Goal: Task Accomplishment & Management: Use online tool/utility

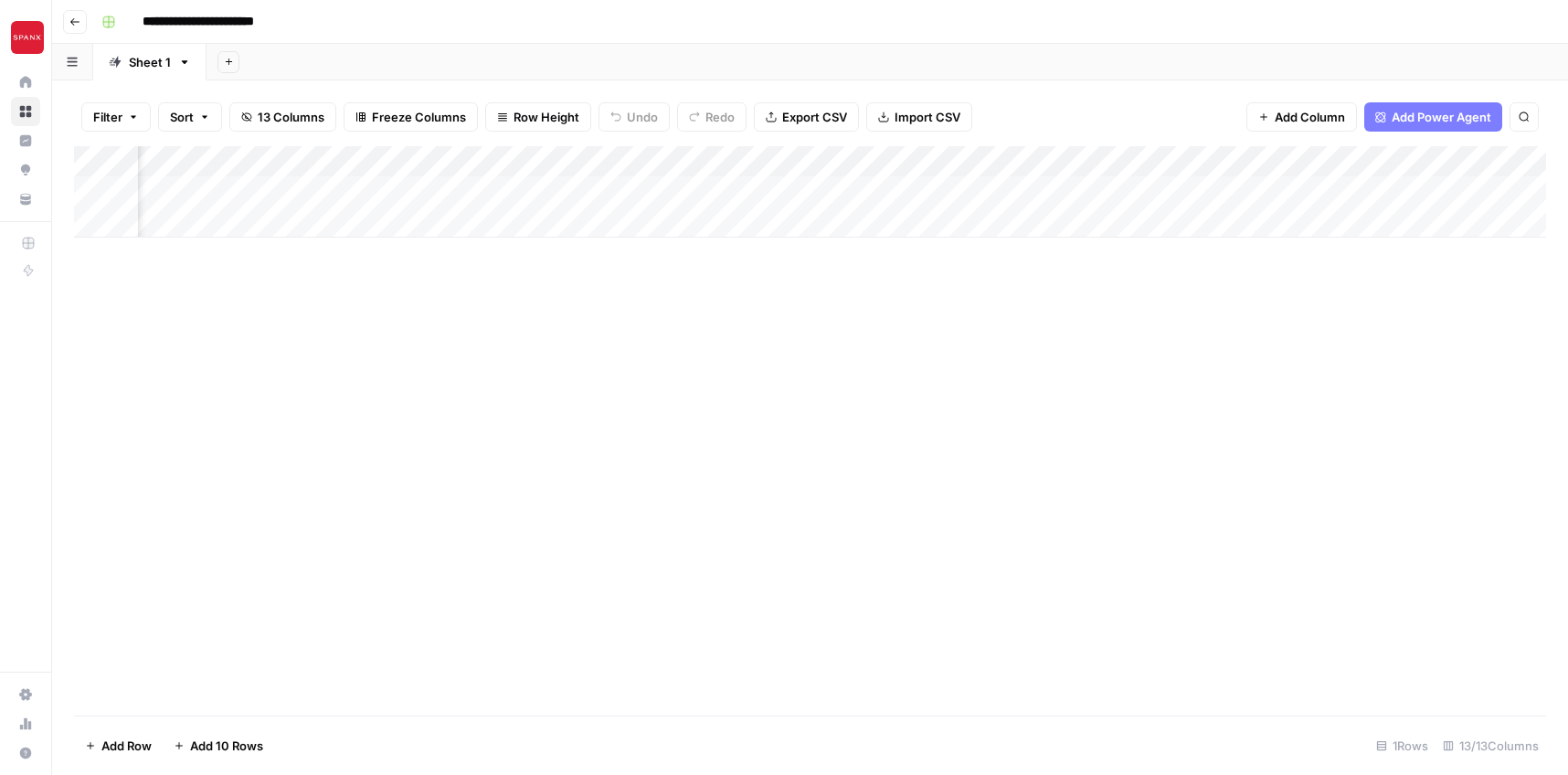
scroll to position [0, 1963]
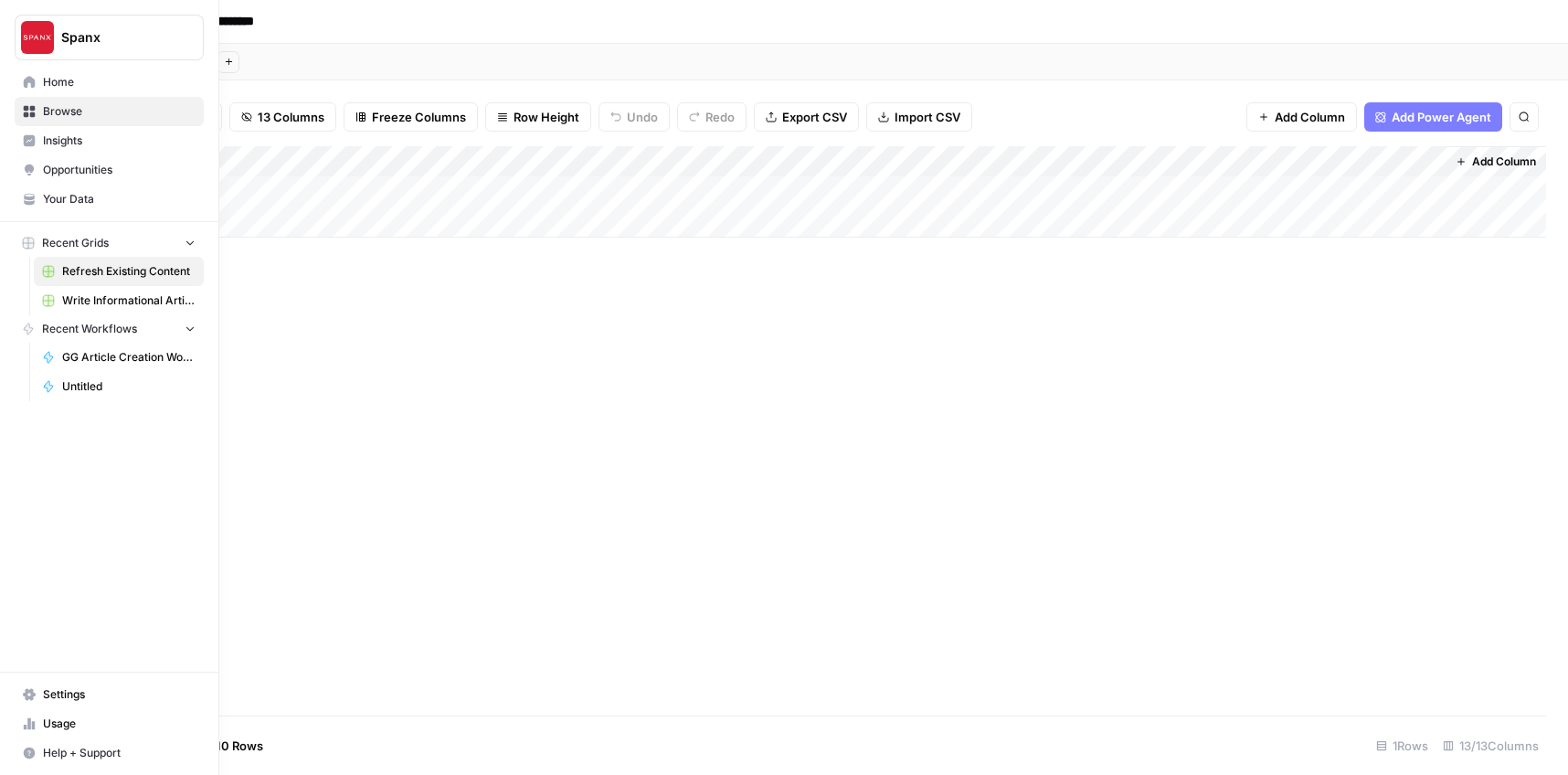
click at [99, 296] on span "Write Informational Article" at bounding box center [129, 301] width 133 height 17
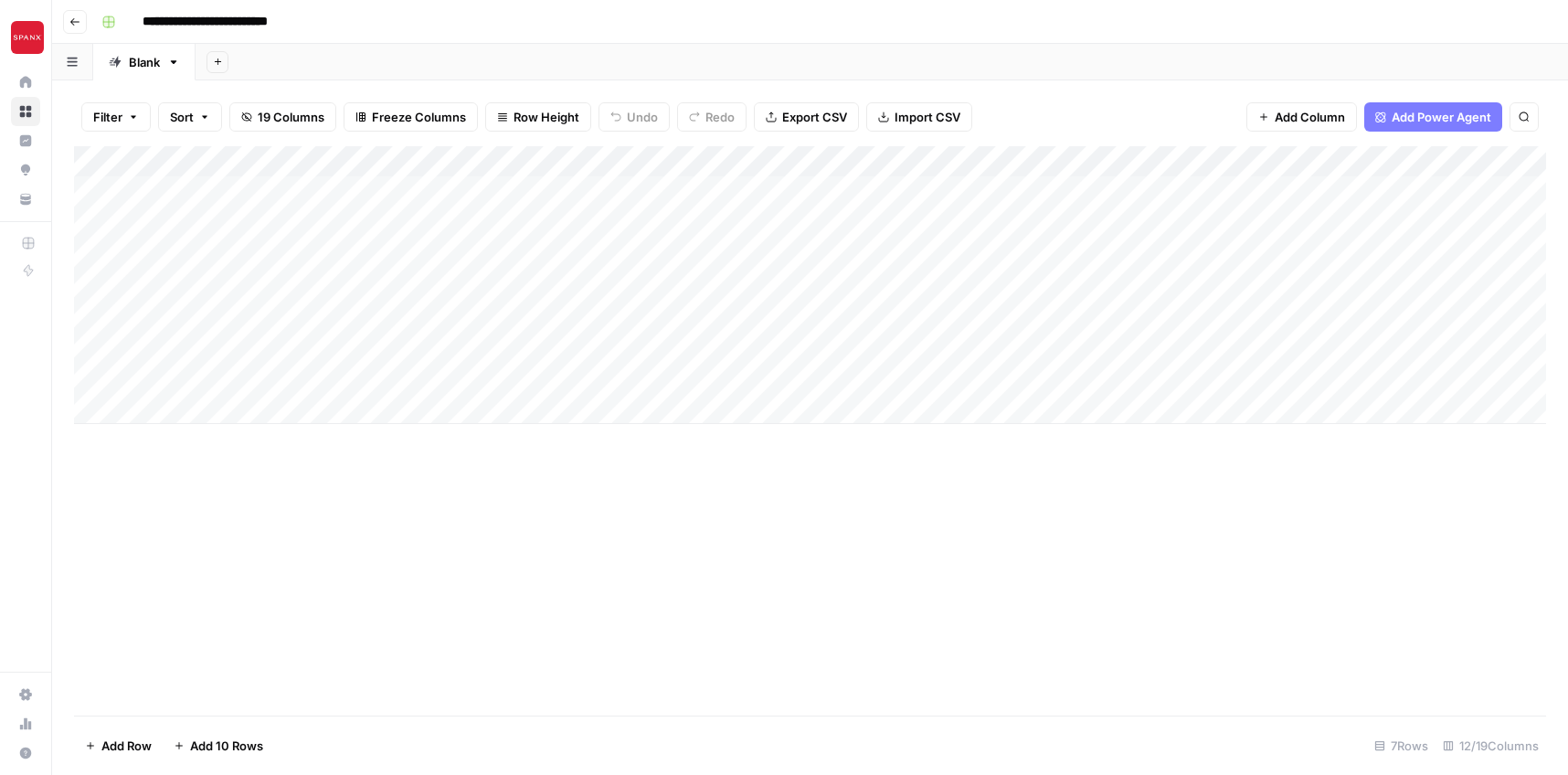
click at [235, 191] on div "Add Column" at bounding box center [811, 285] width 1472 height 278
click at [314, 188] on div "Add Column" at bounding box center [811, 285] width 1472 height 278
click at [321, 563] on div "Add Column" at bounding box center [811, 431] width 1472 height 570
click at [281, 190] on div "Add Column" at bounding box center [811, 285] width 1472 height 278
click at [292, 198] on textarea "**********" at bounding box center [283, 193] width 292 height 26
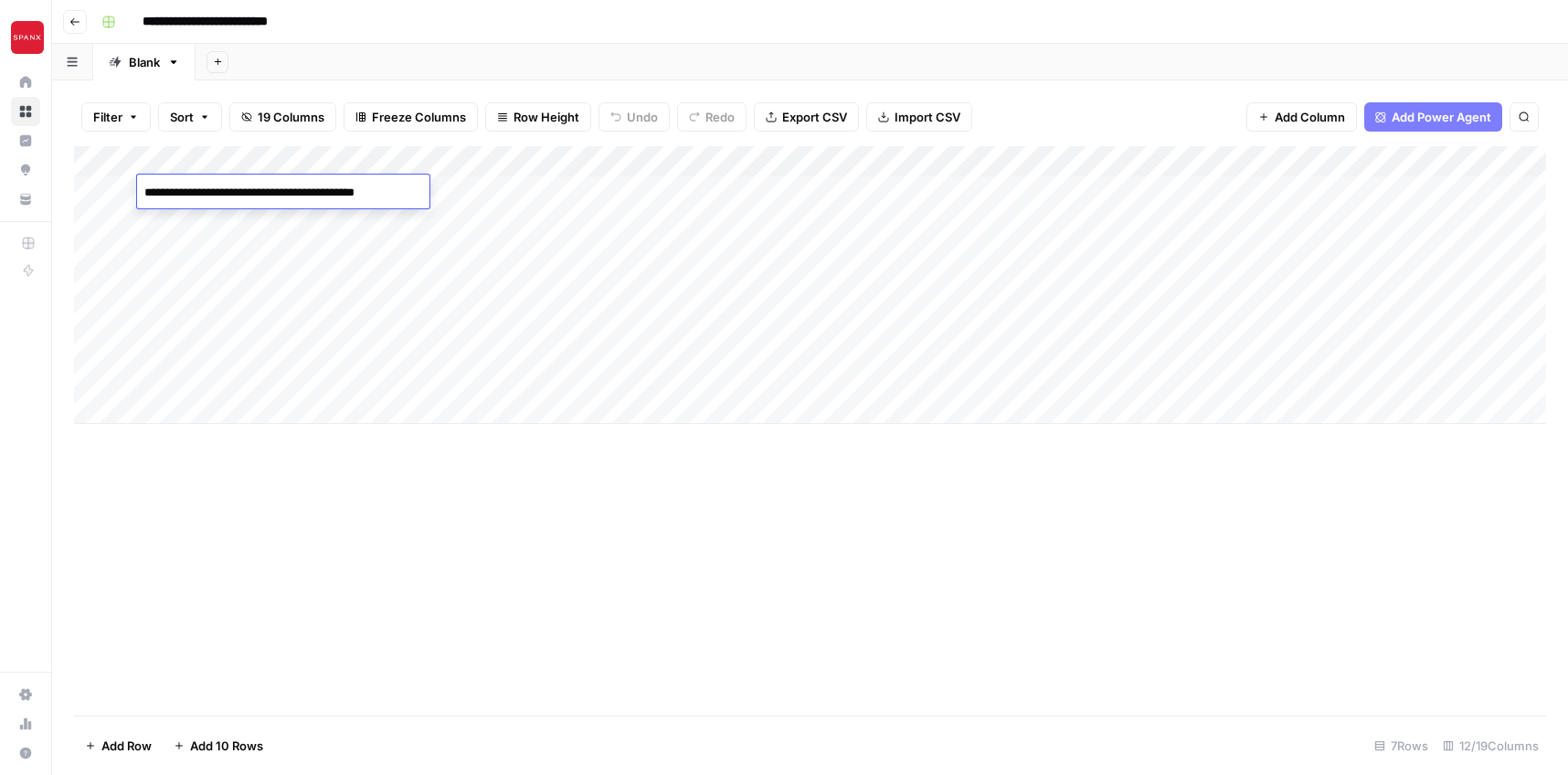
drag, startPoint x: 282, startPoint y: 193, endPoint x: 526, endPoint y: 197, distance: 244.0
click at [525, 198] on body "**********" at bounding box center [784, 387] width 1568 height 775
type textarea "**********"
click at [383, 532] on div "Add Column" at bounding box center [811, 431] width 1472 height 570
click at [368, 547] on div "Add Column" at bounding box center [811, 431] width 1472 height 570
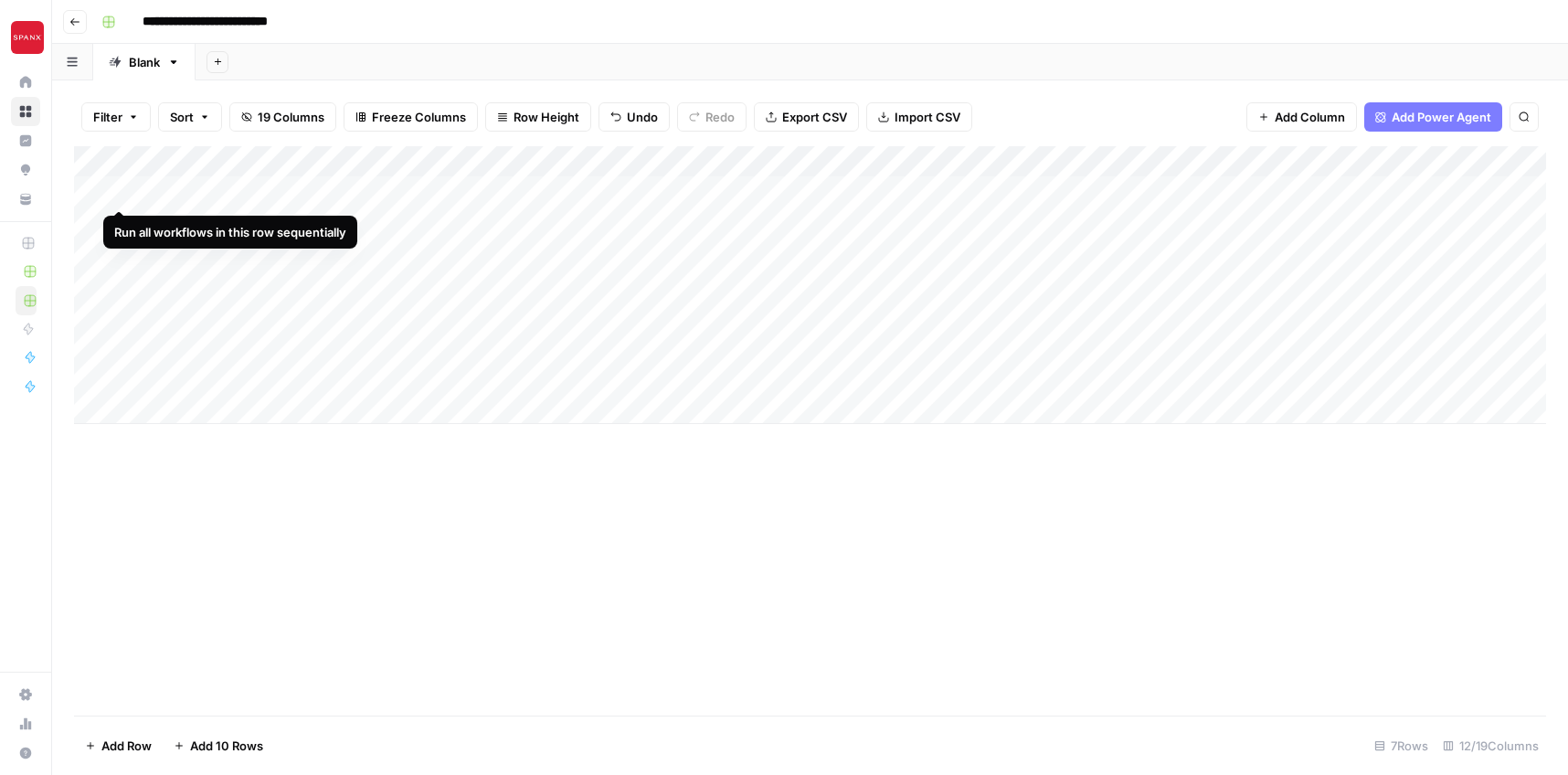
click at [120, 190] on div "Add Column" at bounding box center [811, 285] width 1472 height 278
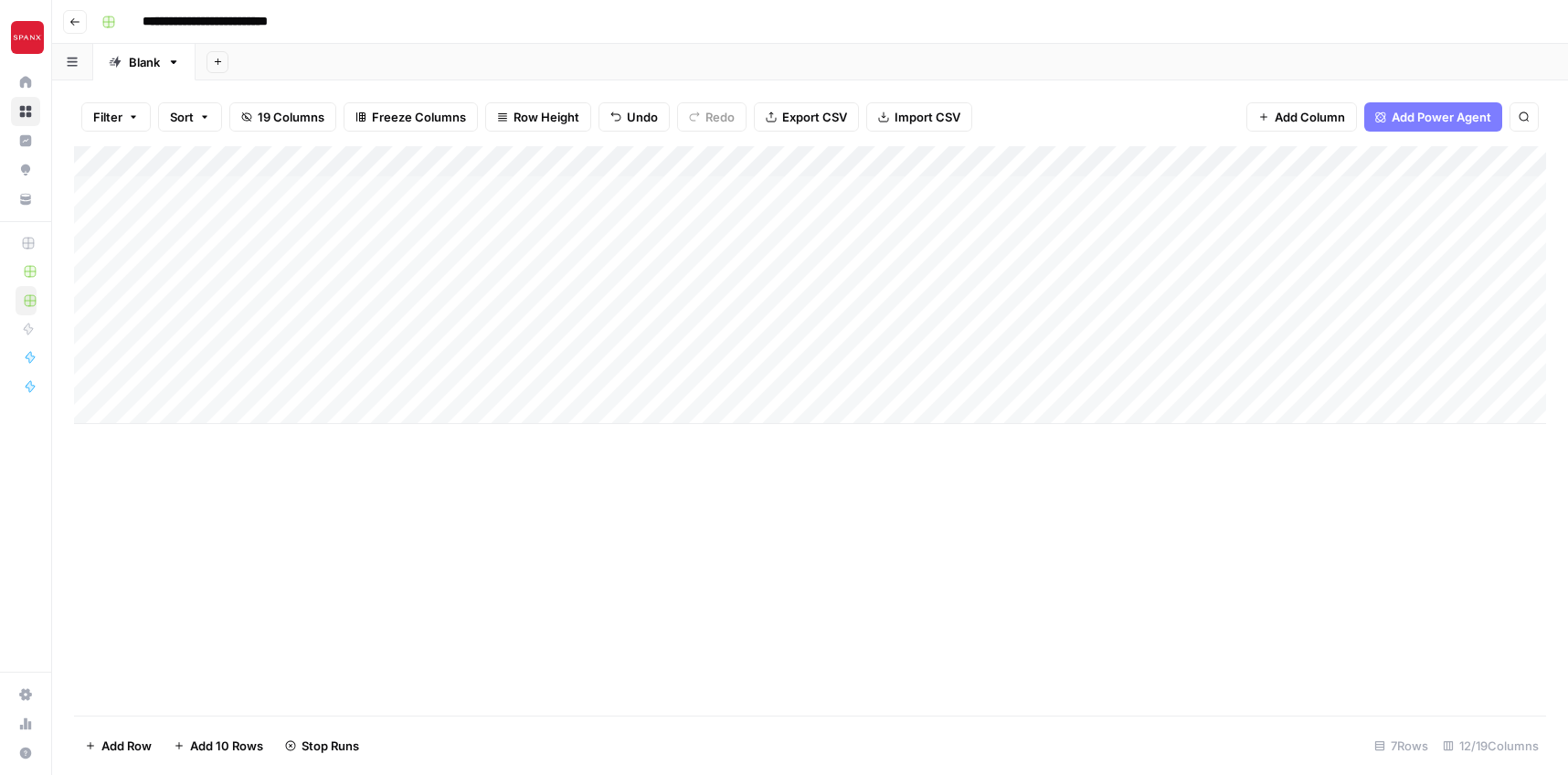
click at [635, 563] on div "Add Column" at bounding box center [811, 431] width 1472 height 570
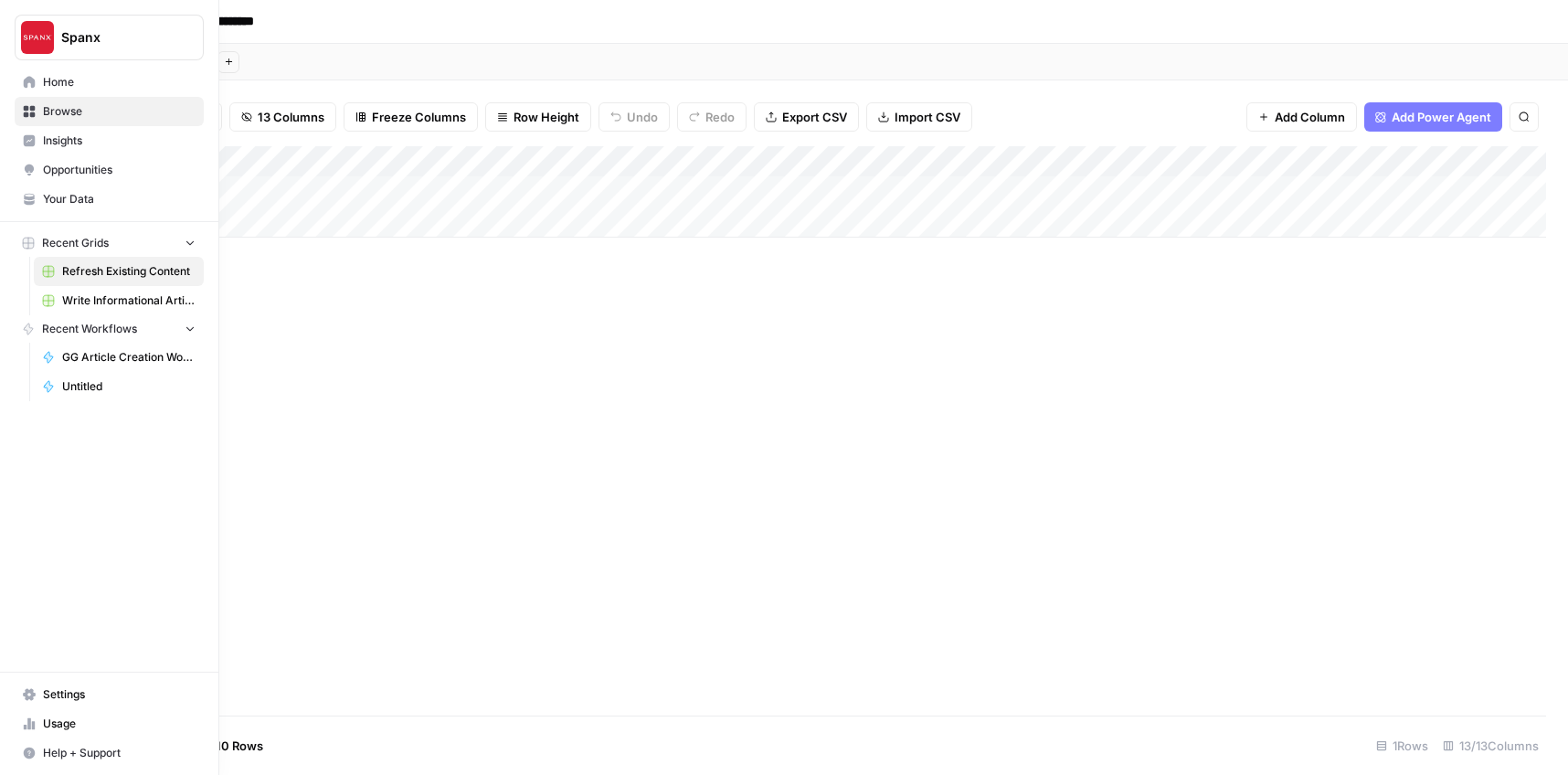
click at [90, 301] on span "Write Informational Article" at bounding box center [129, 301] width 133 height 17
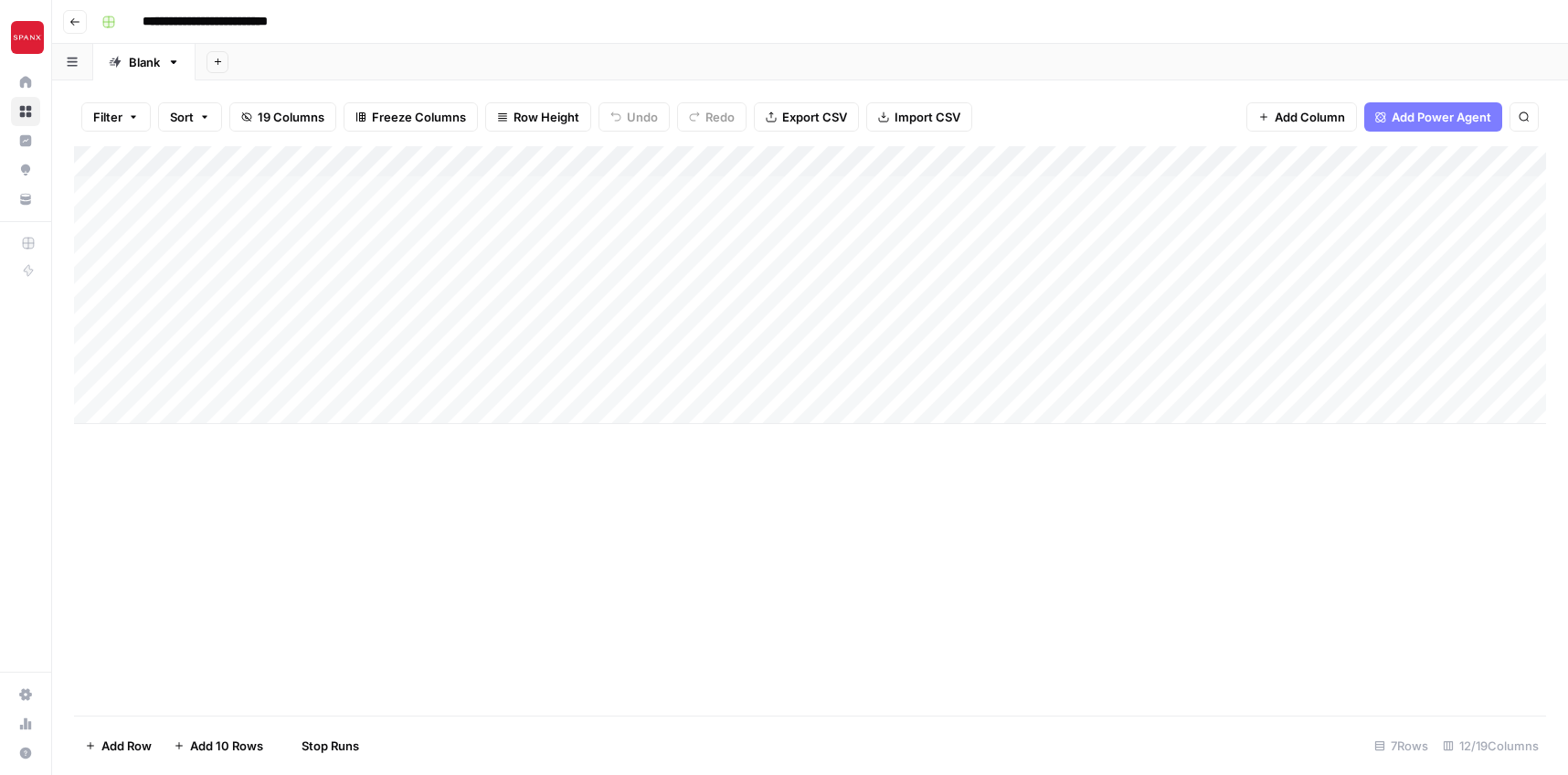
click at [452, 513] on div "Add Column" at bounding box center [811, 431] width 1472 height 570
click at [638, 192] on div "Add Column" at bounding box center [811, 285] width 1472 height 278
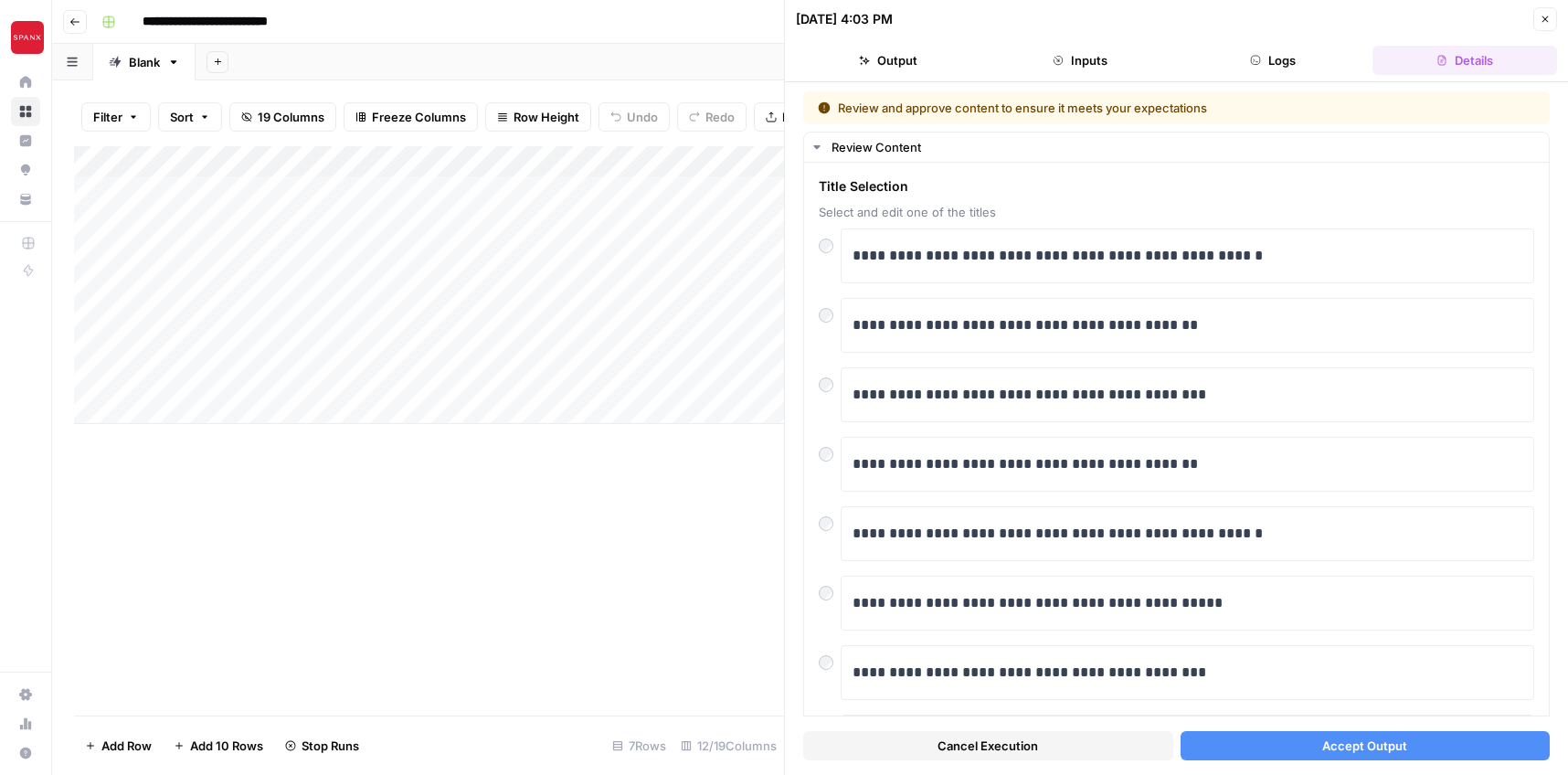
click at [1361, 752] on span "Accept Output" at bounding box center [1365, 746] width 85 height 18
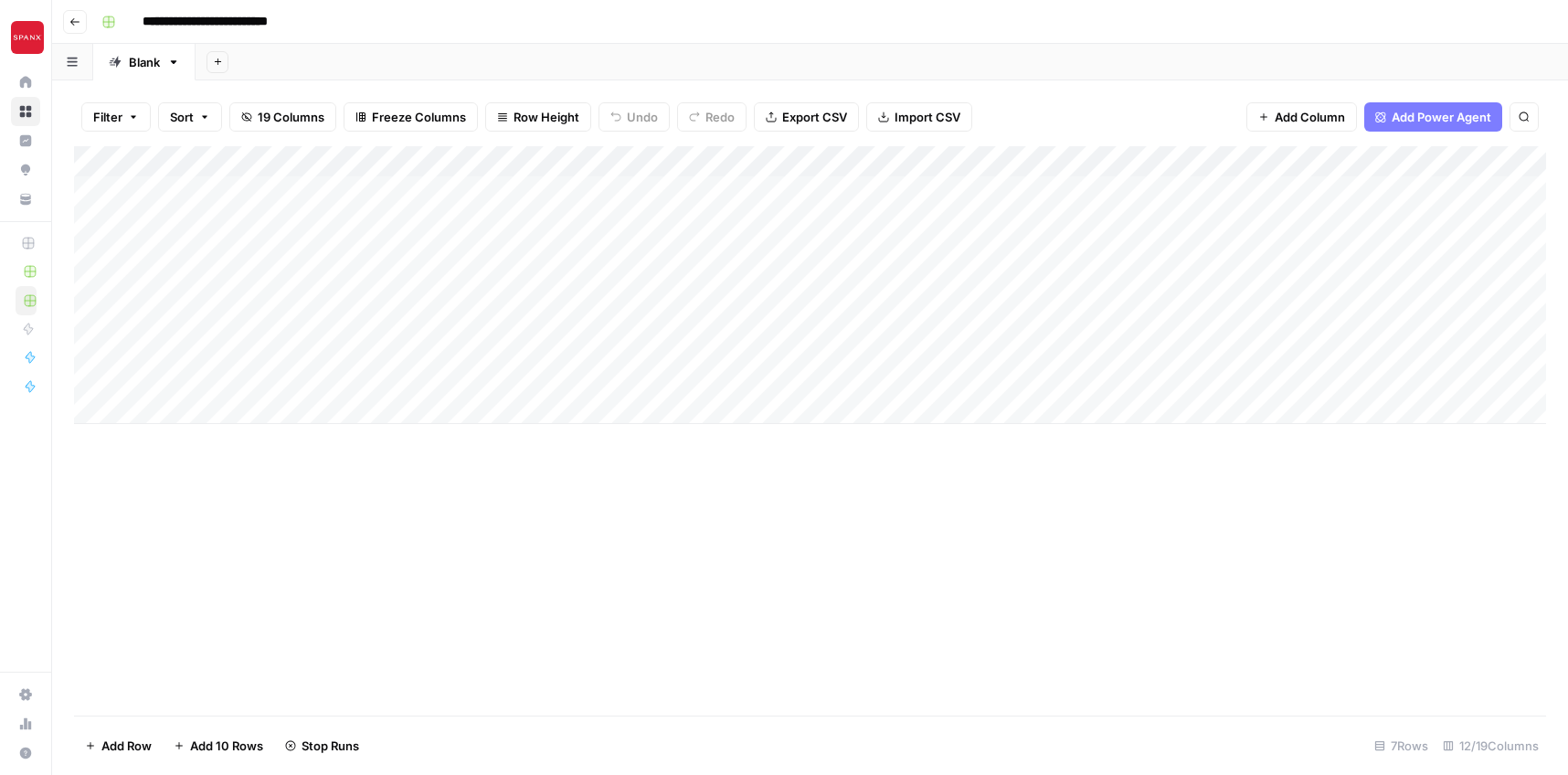
click at [817, 553] on div "Add Column" at bounding box center [811, 431] width 1472 height 570
click at [612, 160] on div "Add Column" at bounding box center [811, 285] width 1472 height 278
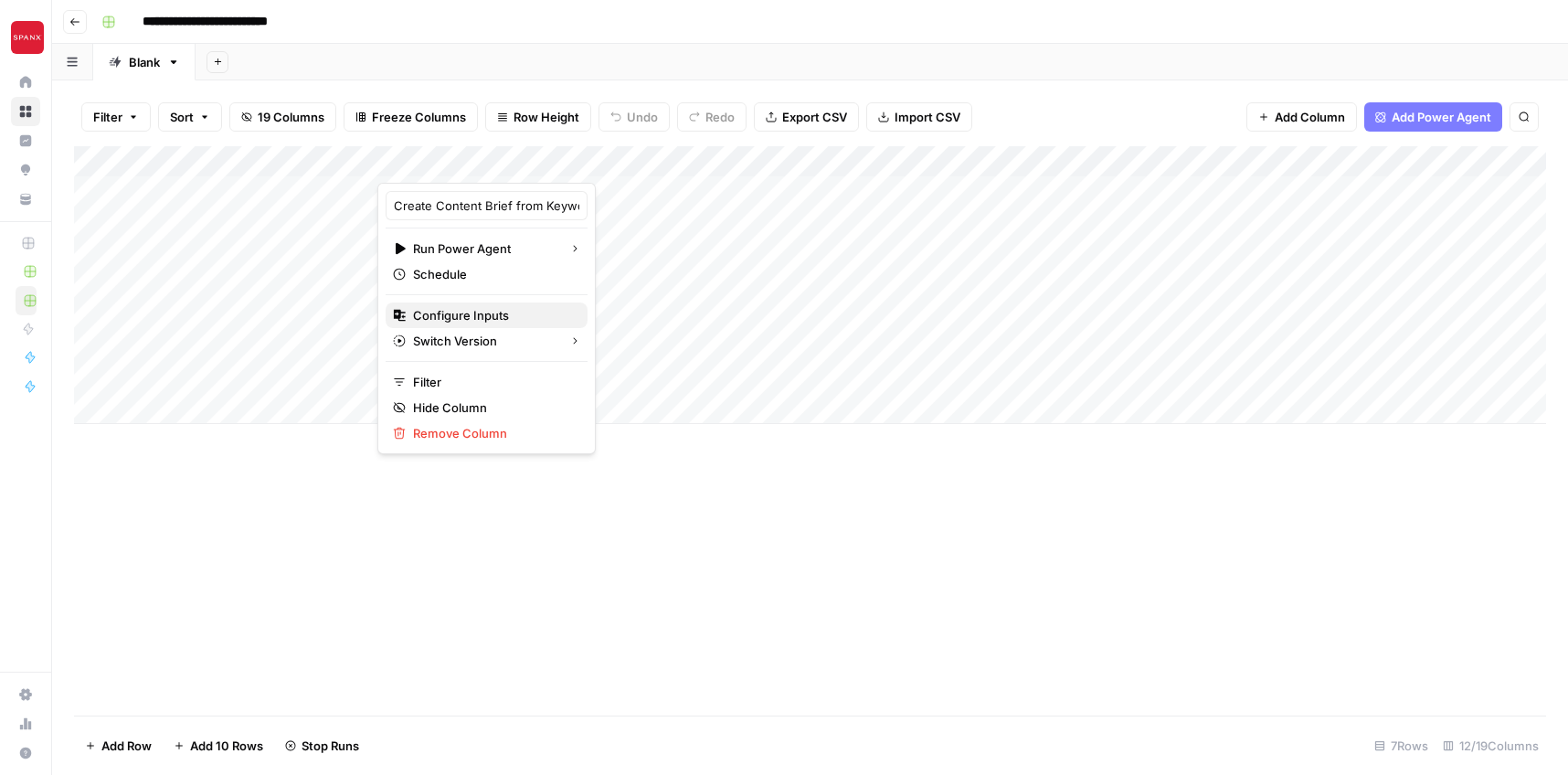
click at [506, 312] on span "Configure Inputs" at bounding box center [493, 315] width 160 height 18
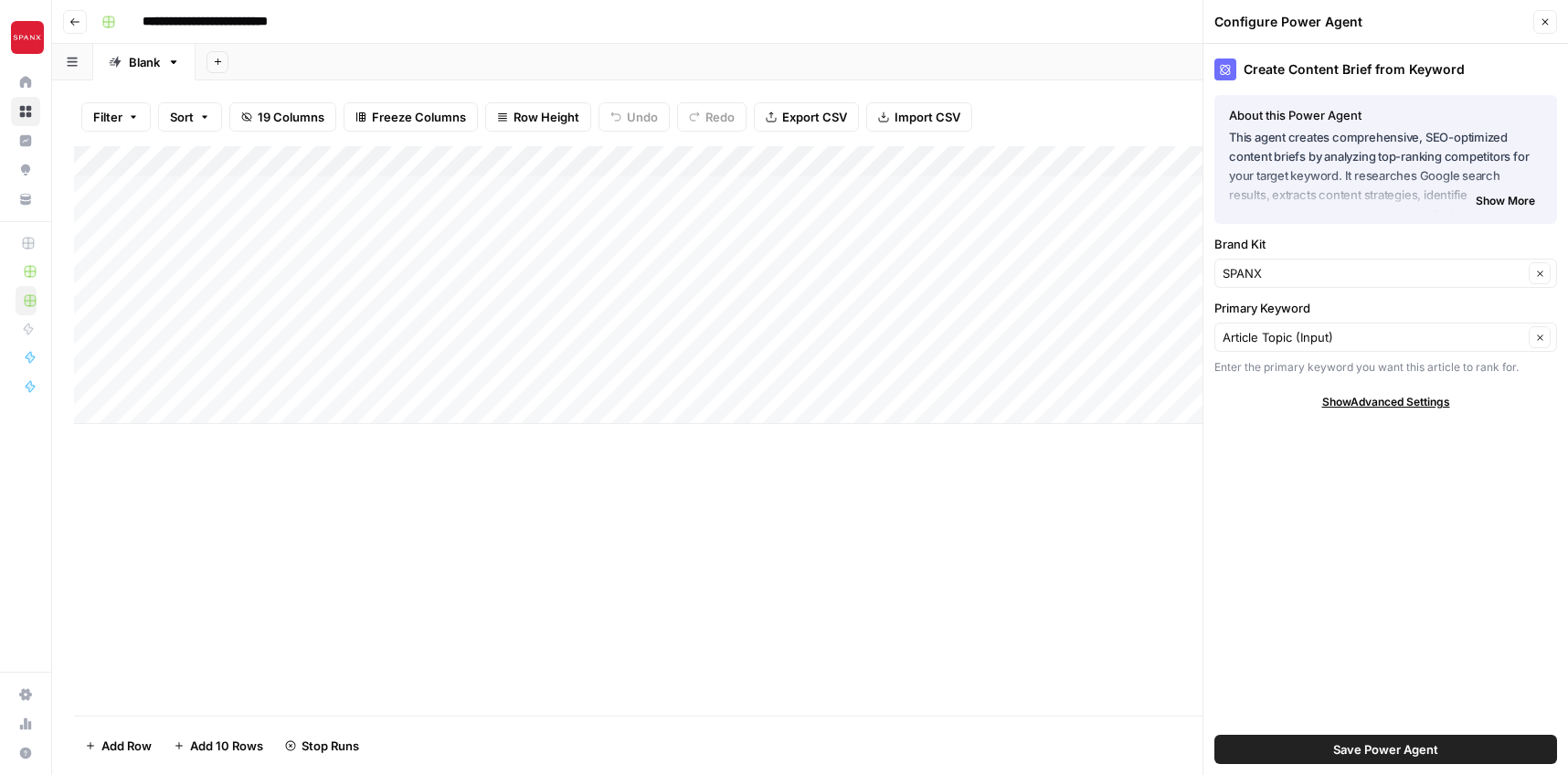
click at [1547, 21] on icon "button" at bounding box center [1546, 22] width 11 height 11
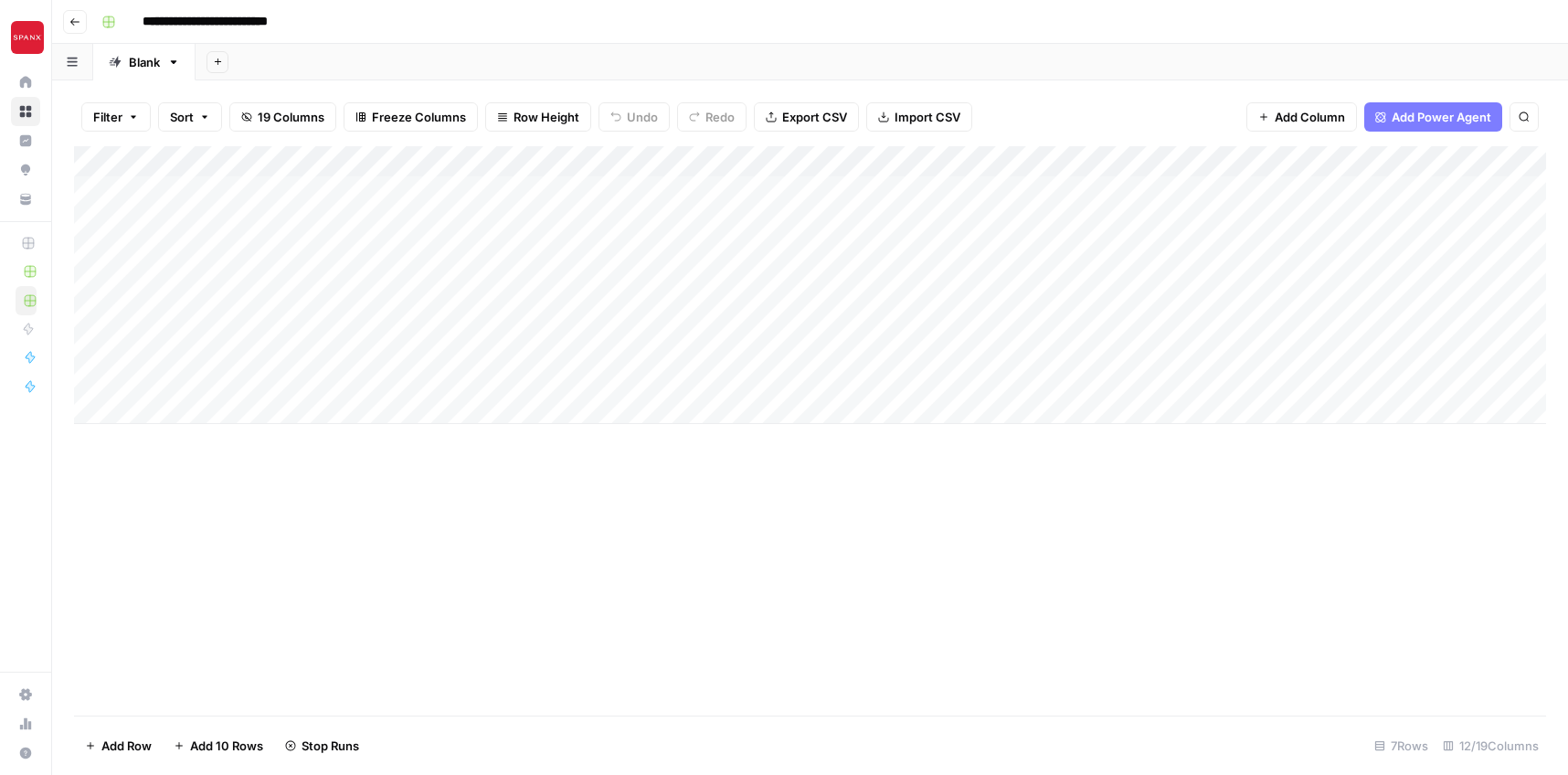
click at [957, 204] on div "Add Column" at bounding box center [811, 285] width 1472 height 278
click at [952, 196] on div "Add Column" at bounding box center [811, 285] width 1472 height 278
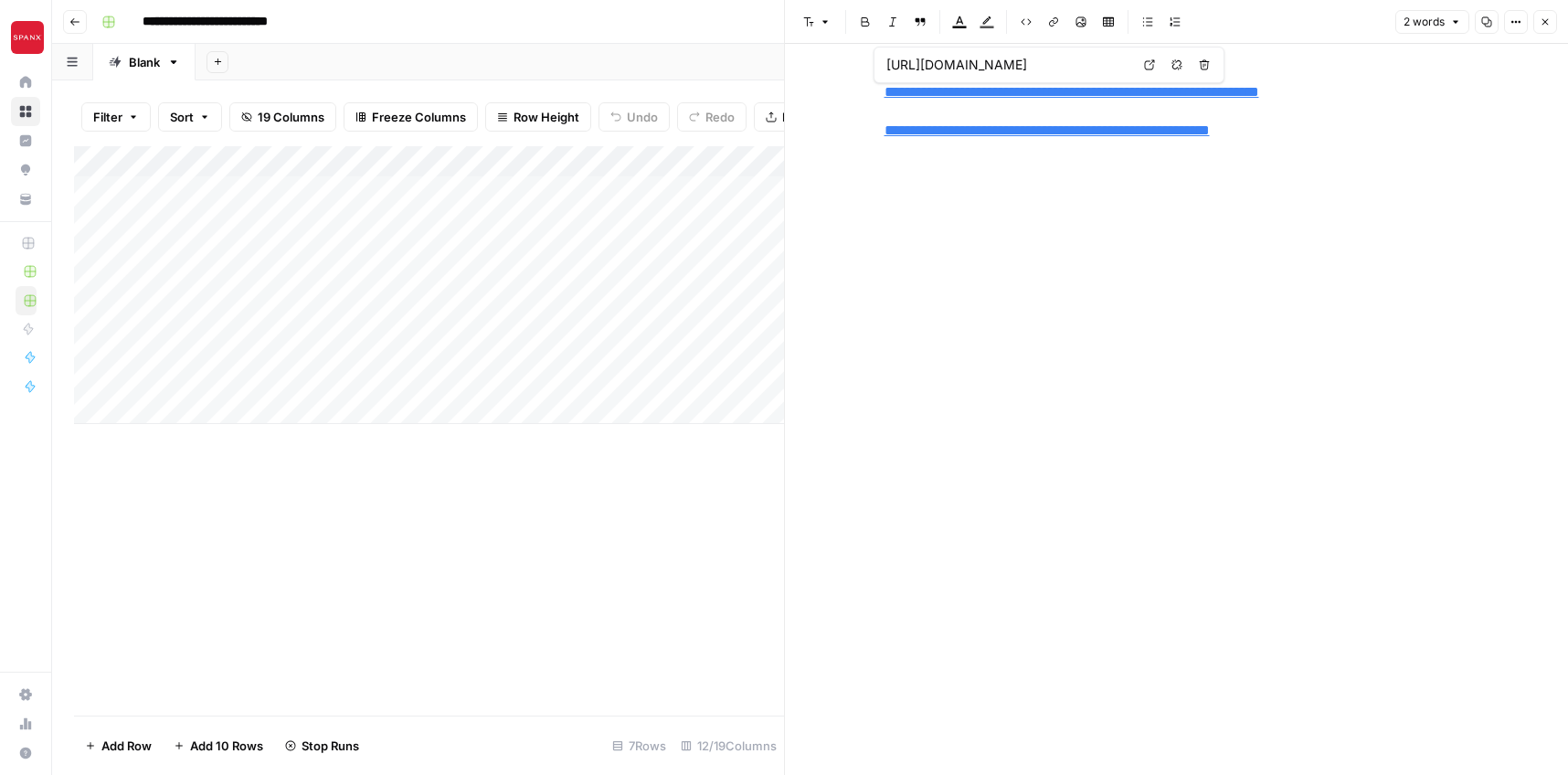
type input "[URL][DOMAIN_NAME]"
click at [1551, 22] on icon "button" at bounding box center [1546, 22] width 11 height 11
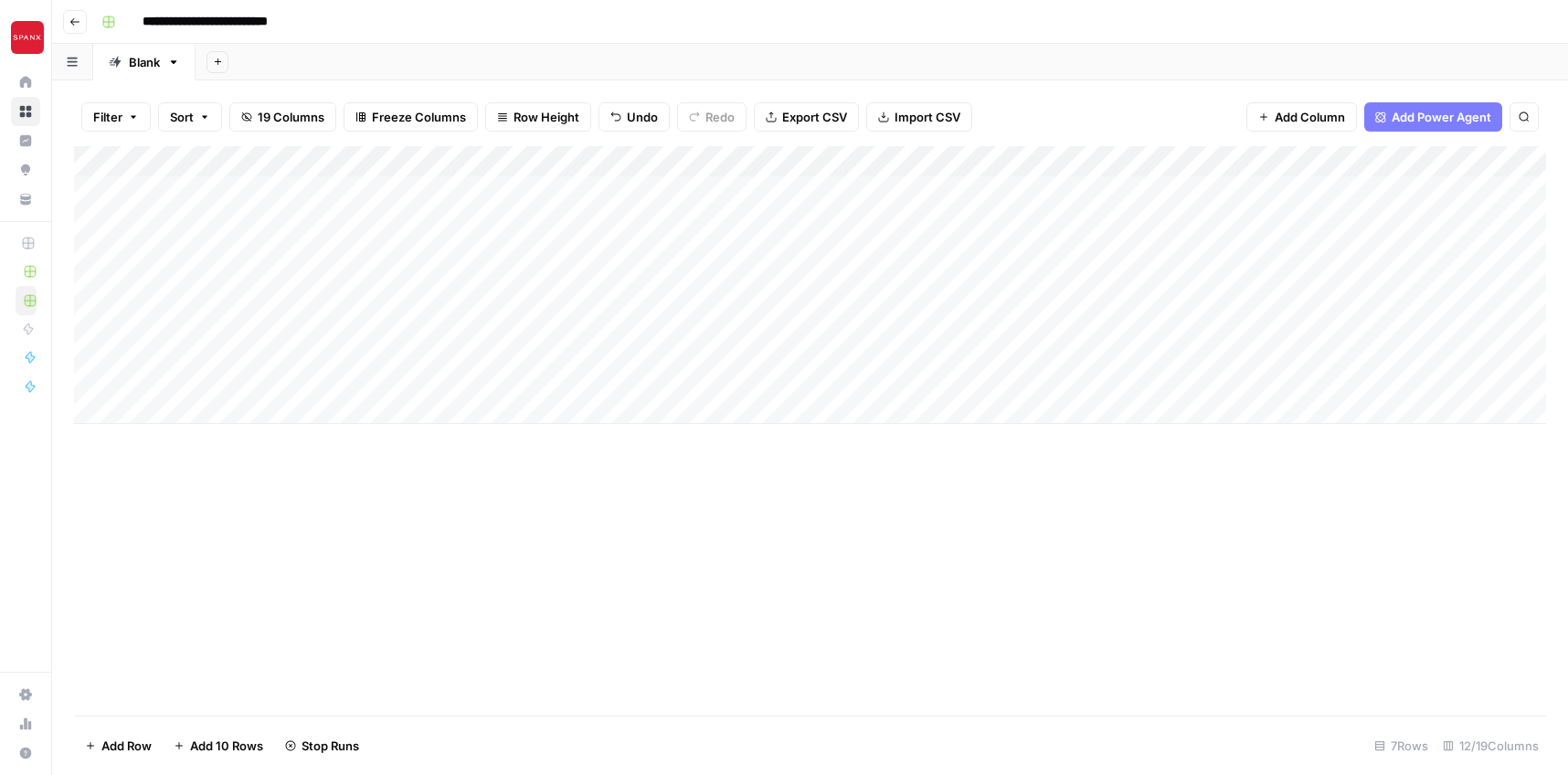
click at [942, 524] on div "Add Column" at bounding box center [811, 431] width 1472 height 570
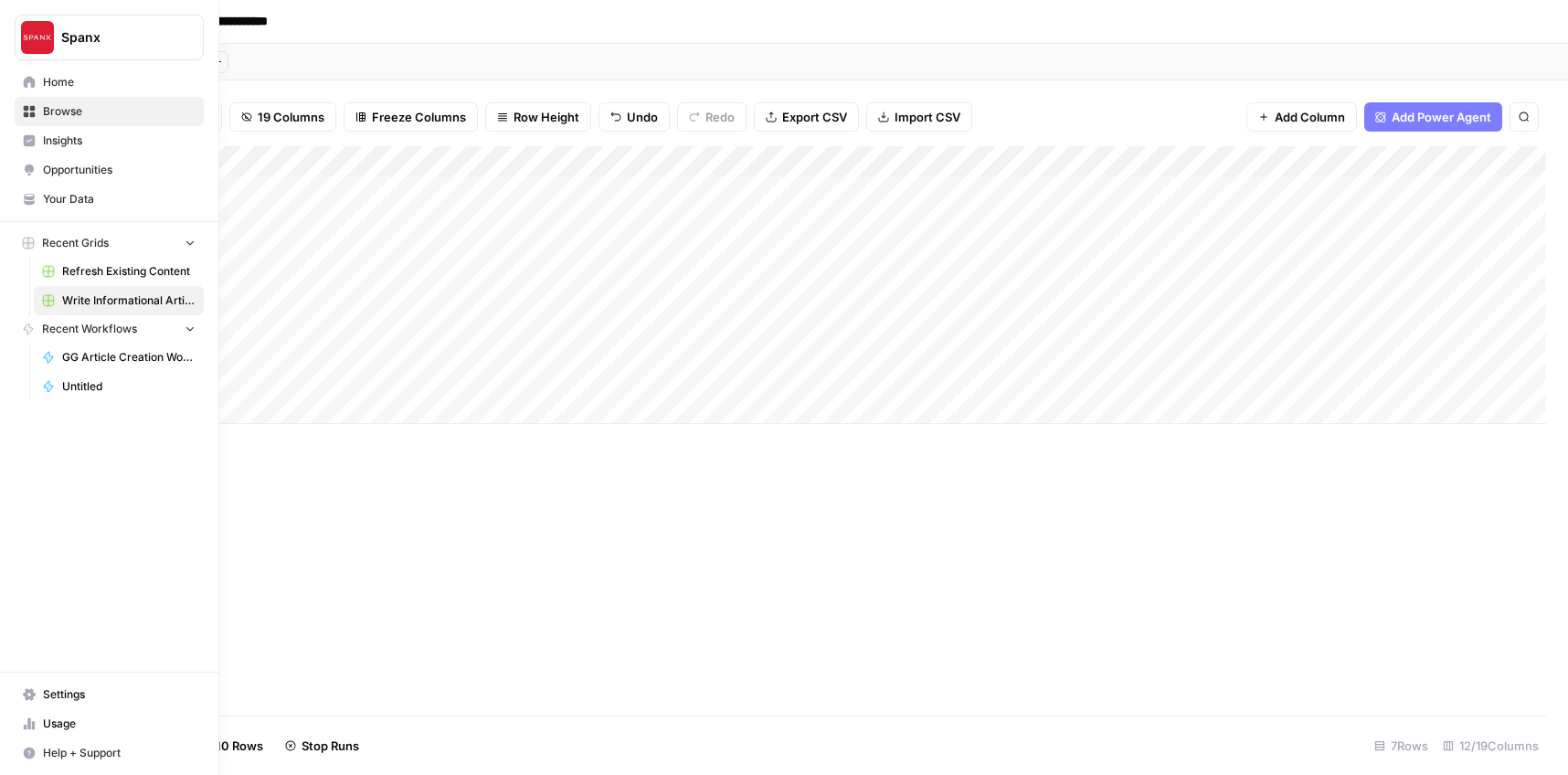
click at [46, 199] on span "Your Data" at bounding box center [119, 199] width 153 height 17
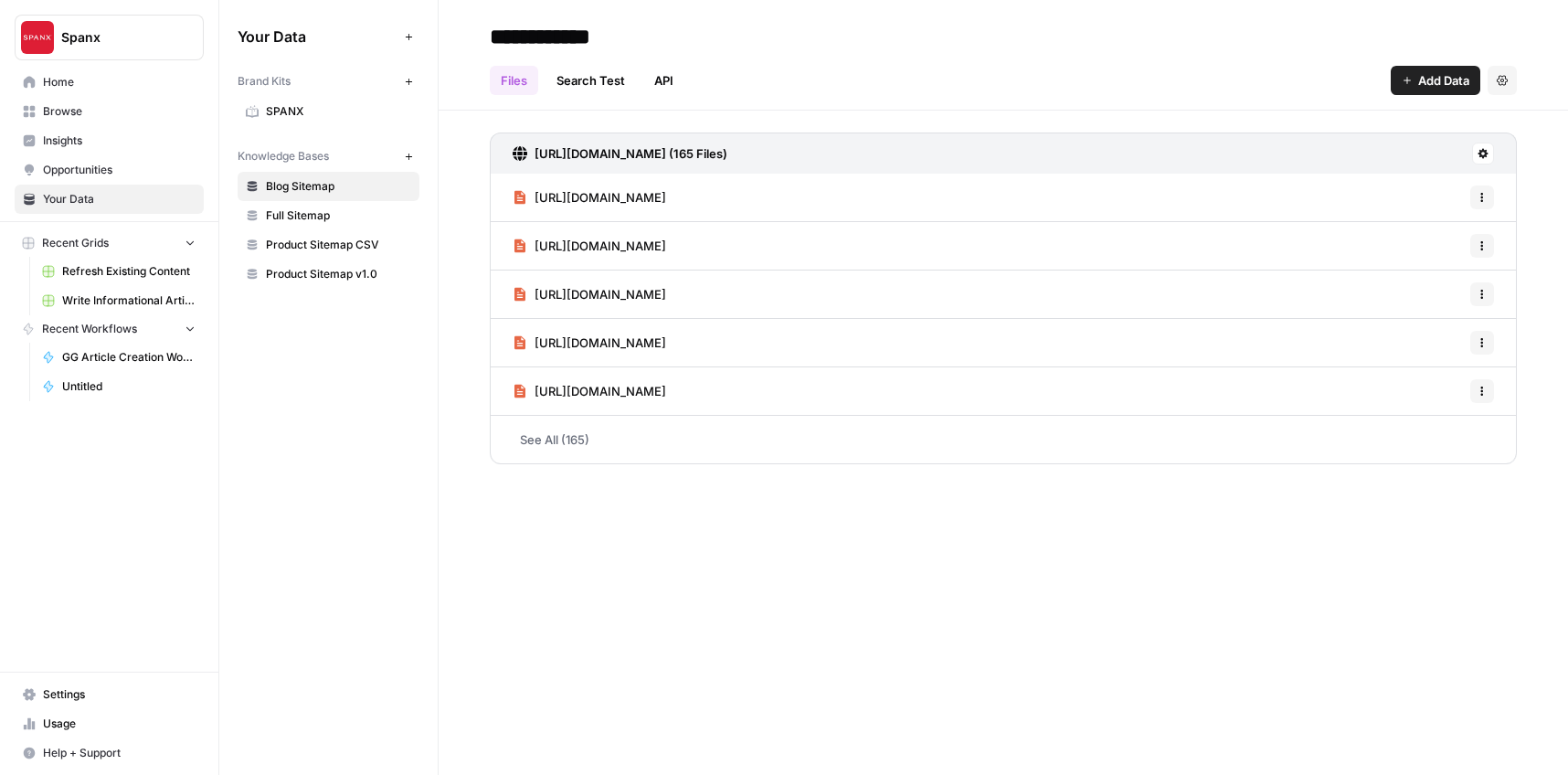
click at [319, 108] on span "SPANX" at bounding box center [338, 111] width 145 height 17
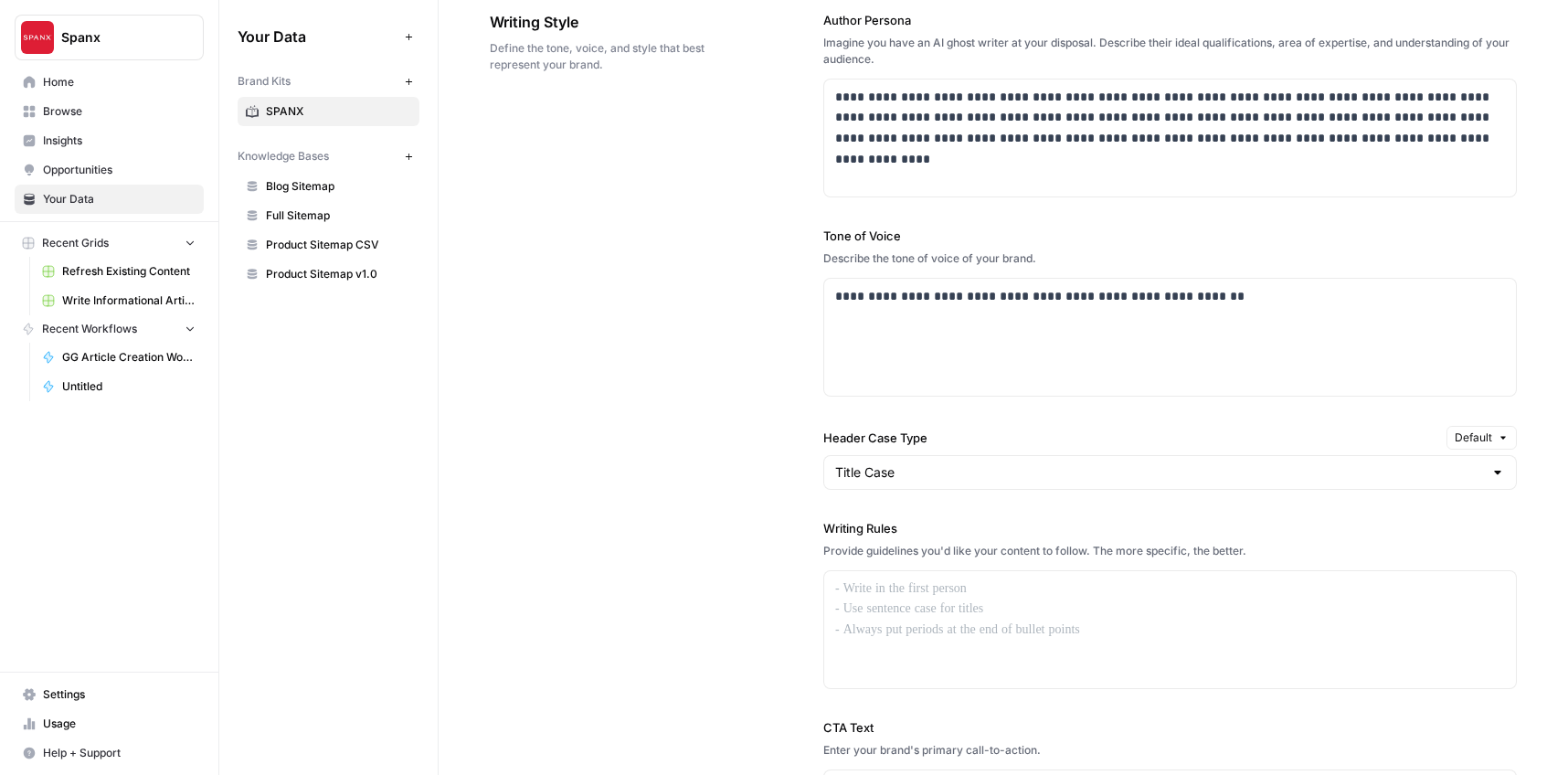
scroll to position [1054, 0]
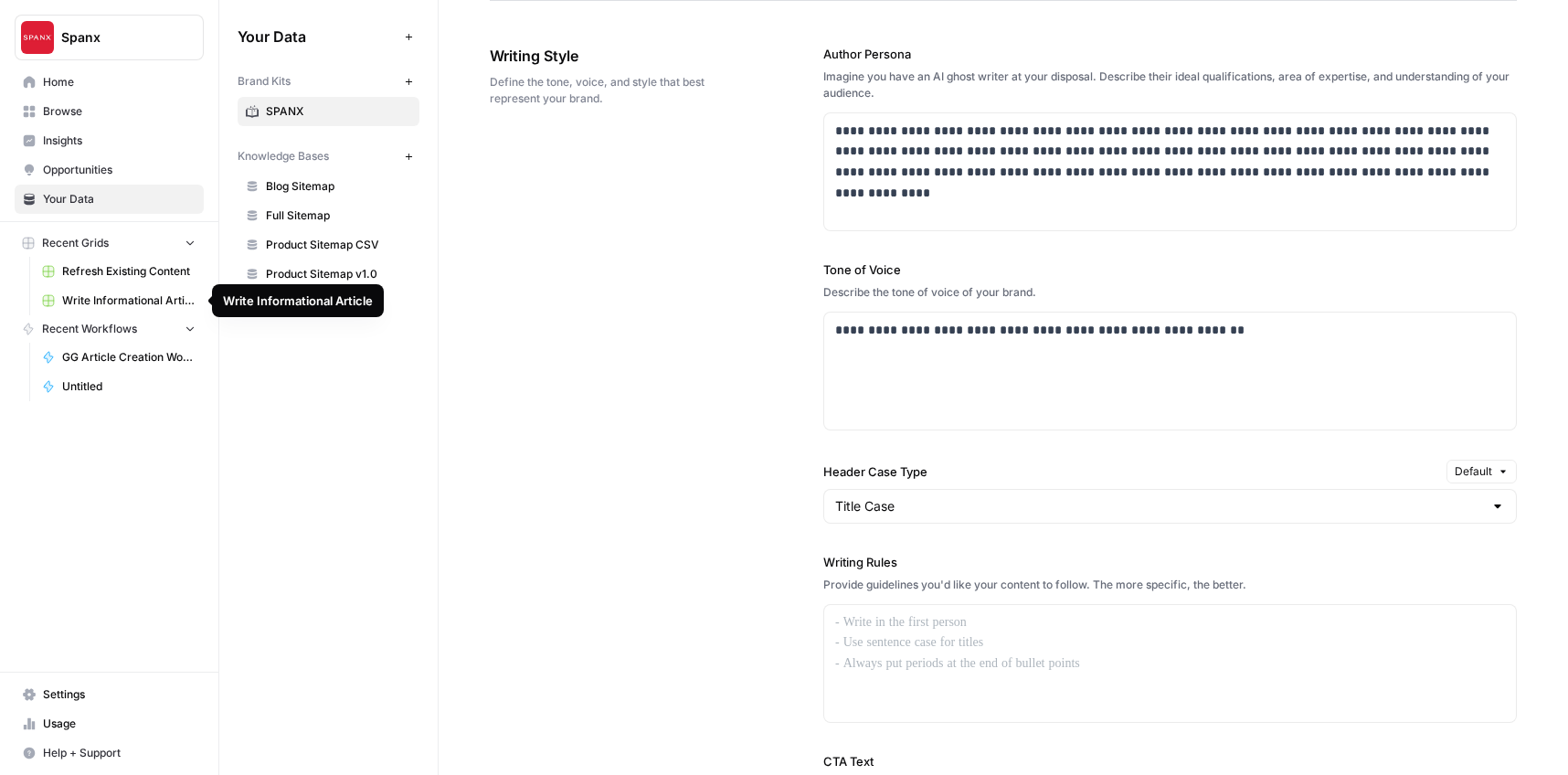
click at [160, 305] on span "Write Informational Article" at bounding box center [129, 301] width 133 height 17
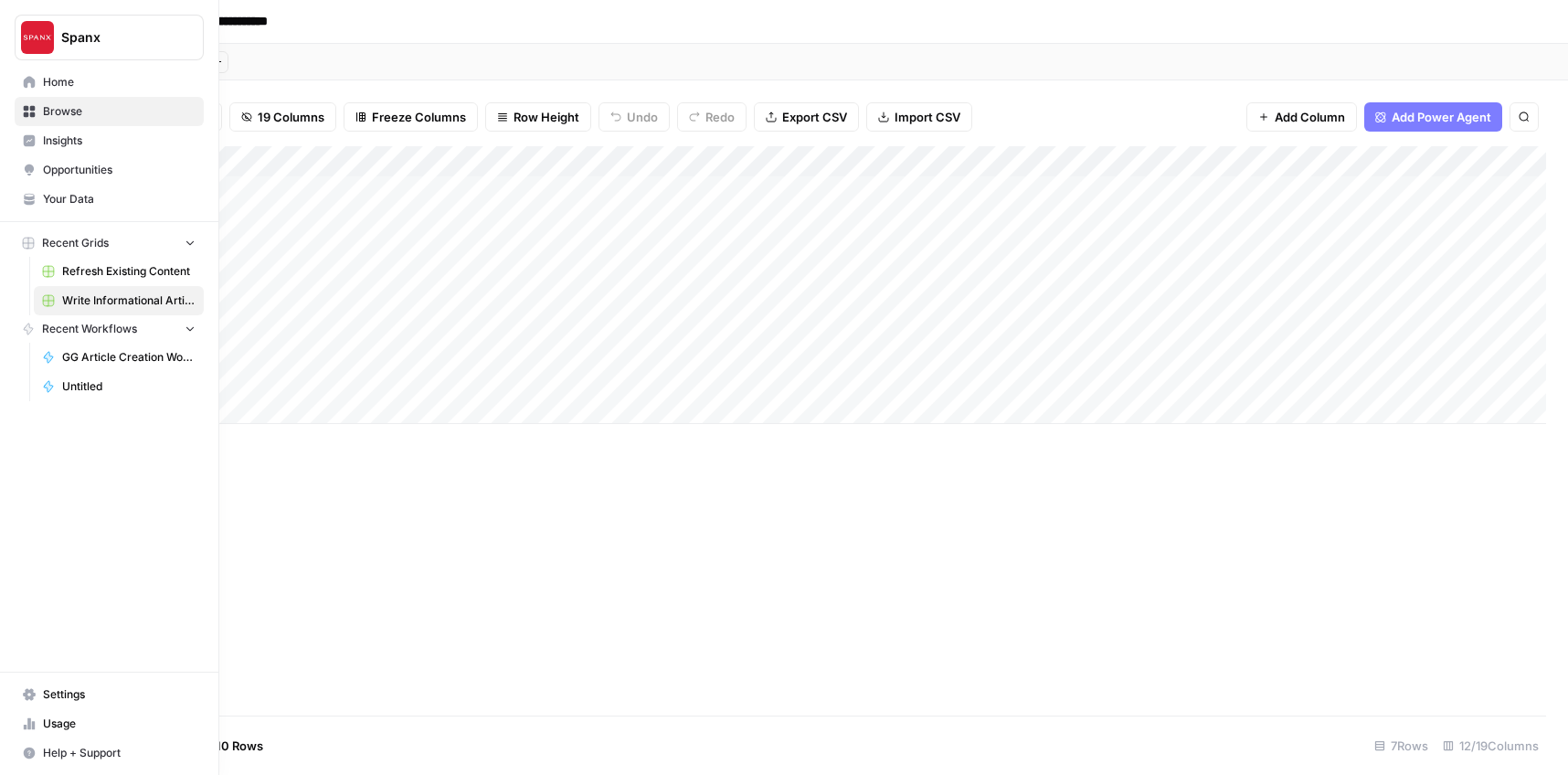
click at [29, 196] on icon at bounding box center [29, 199] width 13 height 13
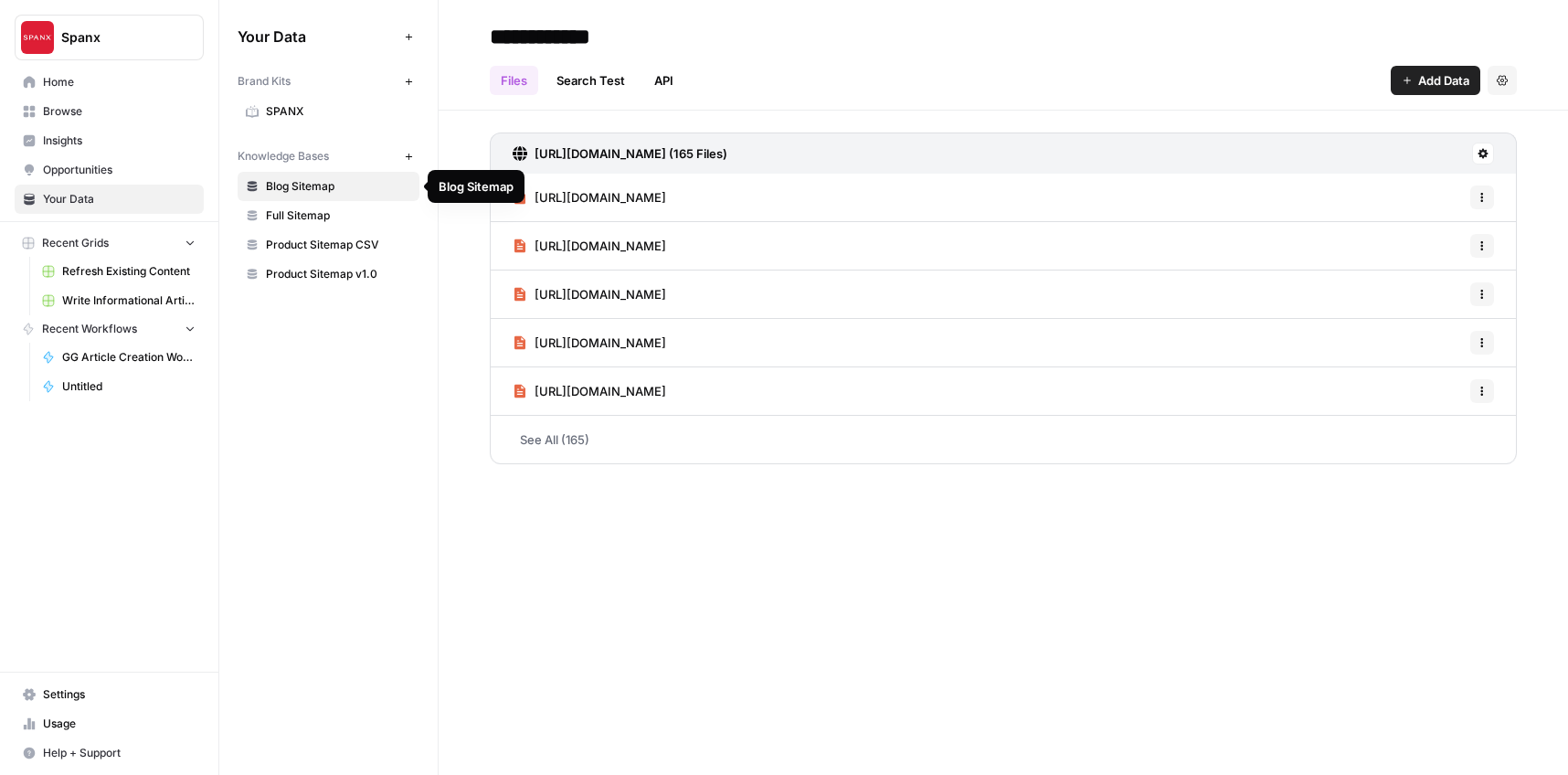
click at [306, 115] on span "SPANX" at bounding box center [338, 111] width 145 height 17
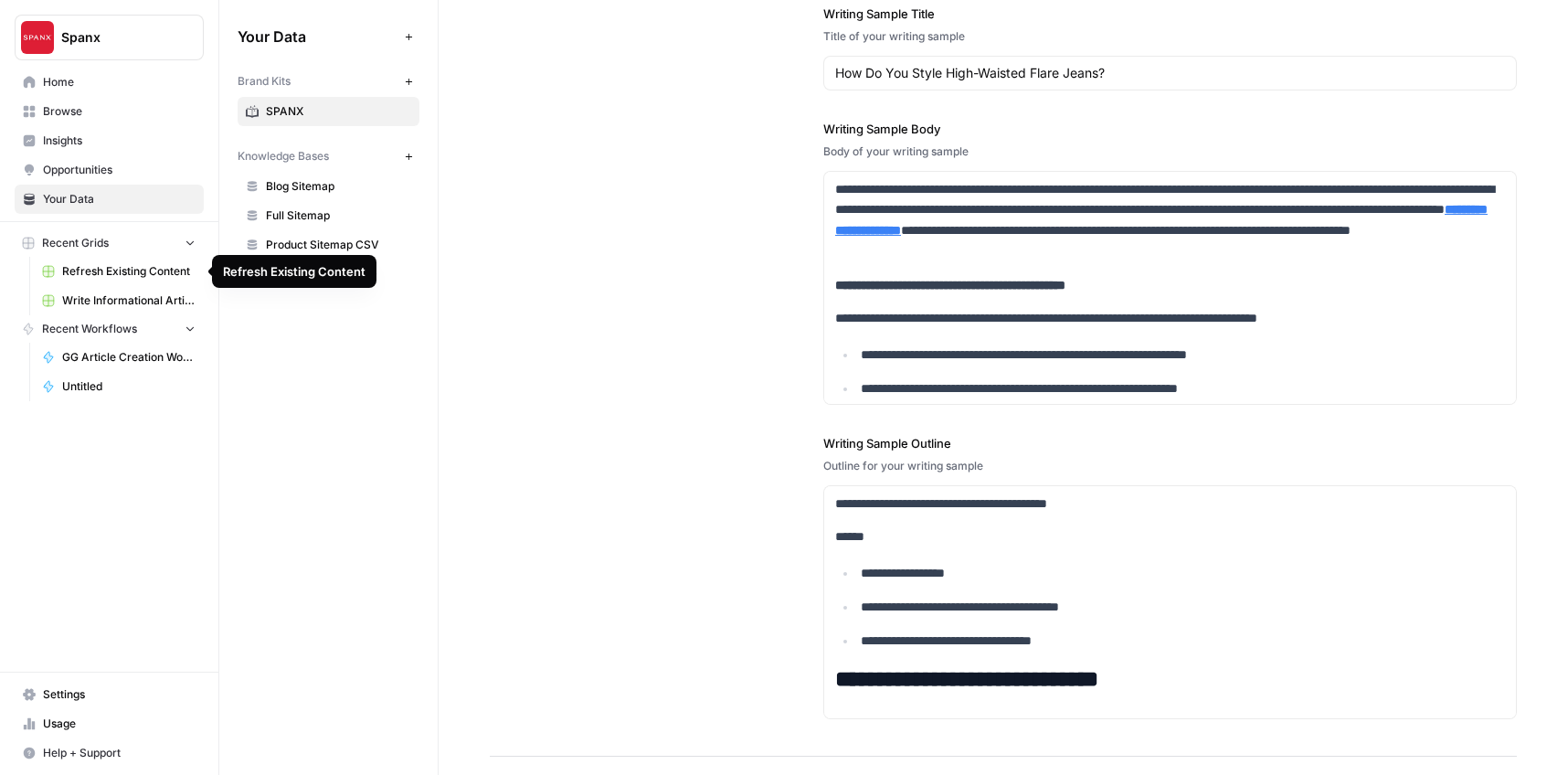
click at [118, 277] on span "Refresh Existing Content" at bounding box center [129, 271] width 133 height 17
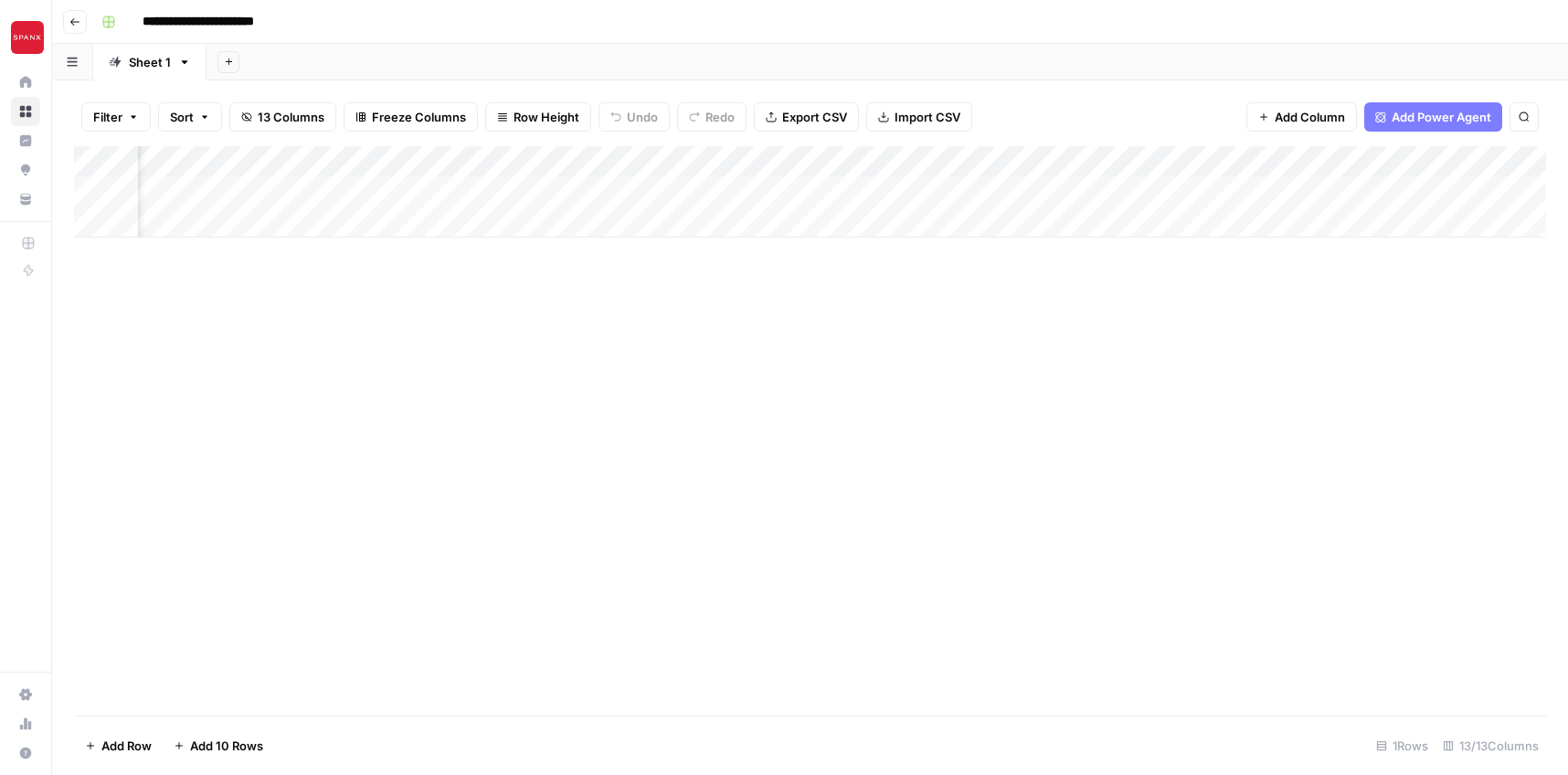
scroll to position [0, 1963]
click at [327, 323] on div "Add Column" at bounding box center [811, 431] width 1472 height 570
click at [661, 296] on div "Add Column" at bounding box center [811, 431] width 1472 height 570
click at [1010, 162] on div "Add Column" at bounding box center [811, 191] width 1472 height 91
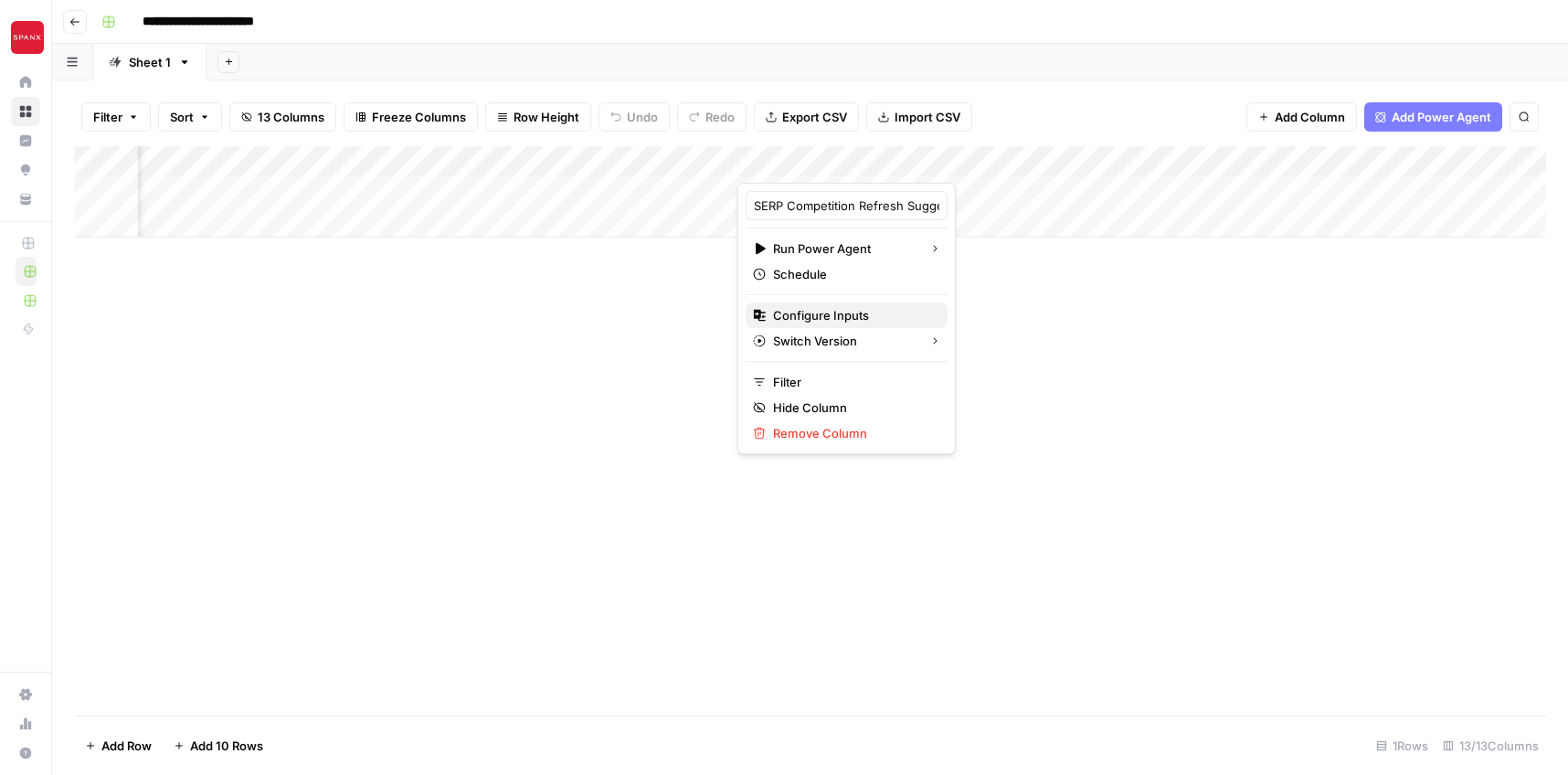
click at [829, 315] on span "Configure Inputs" at bounding box center [853, 315] width 160 height 18
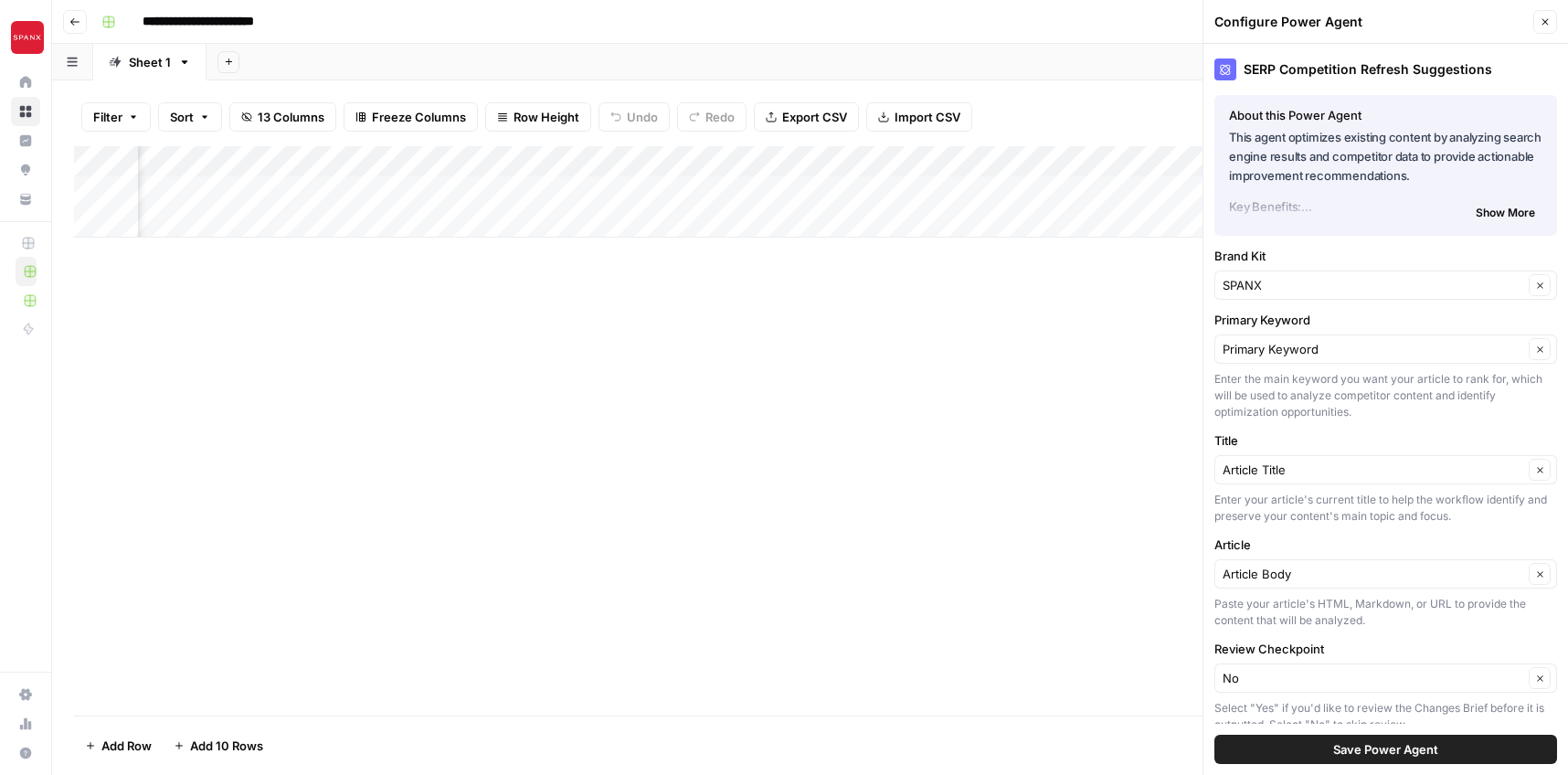
scroll to position [51, 0]
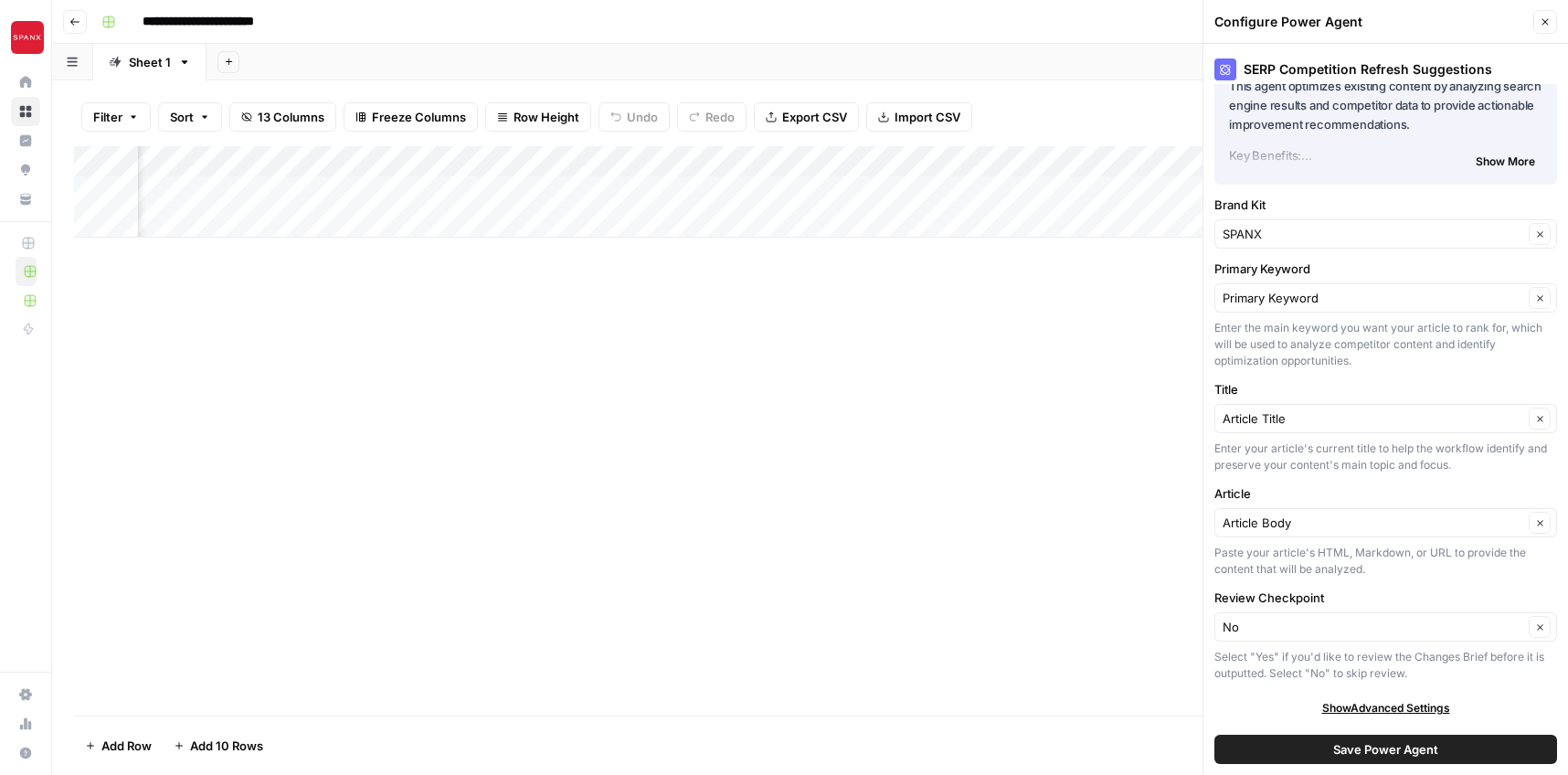
click at [1547, 17] on icon "button" at bounding box center [1546, 22] width 11 height 11
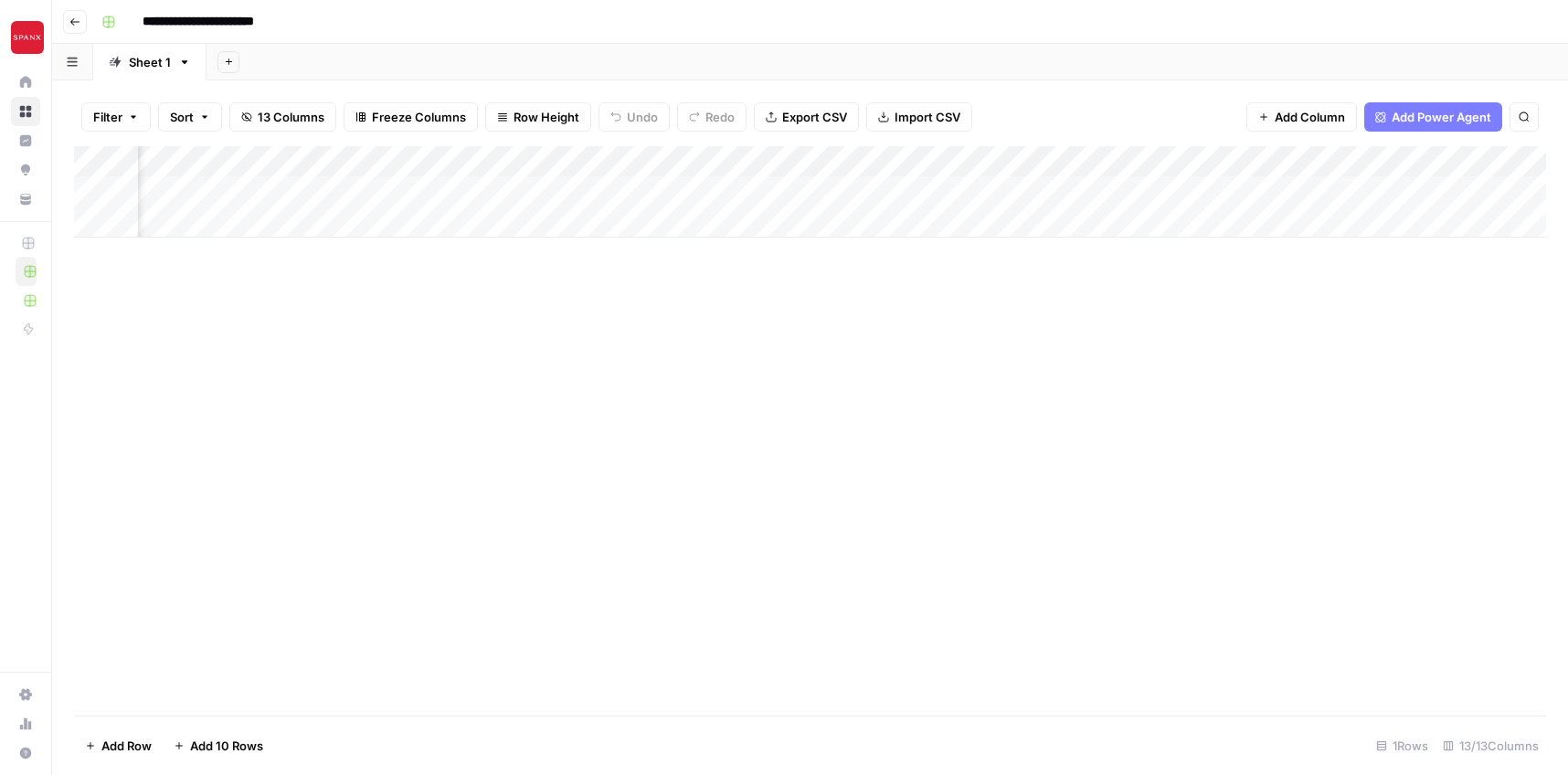
scroll to position [0, 1963]
click at [1239, 191] on div "Add Column" at bounding box center [811, 191] width 1472 height 91
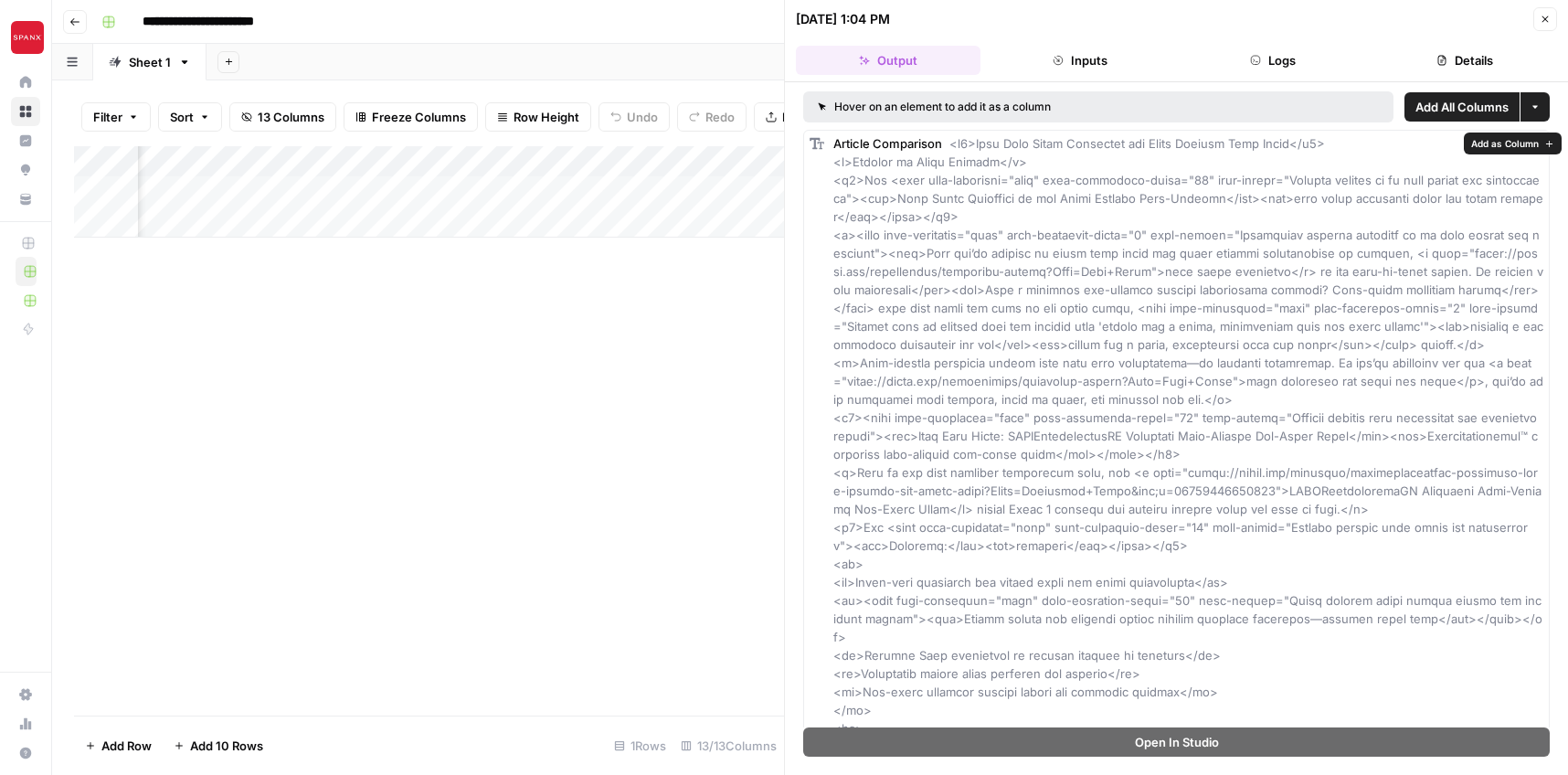
click at [586, 392] on div "Add Column" at bounding box center [429, 431] width 710 height 570
click at [1545, 17] on icon "button" at bounding box center [1546, 19] width 11 height 11
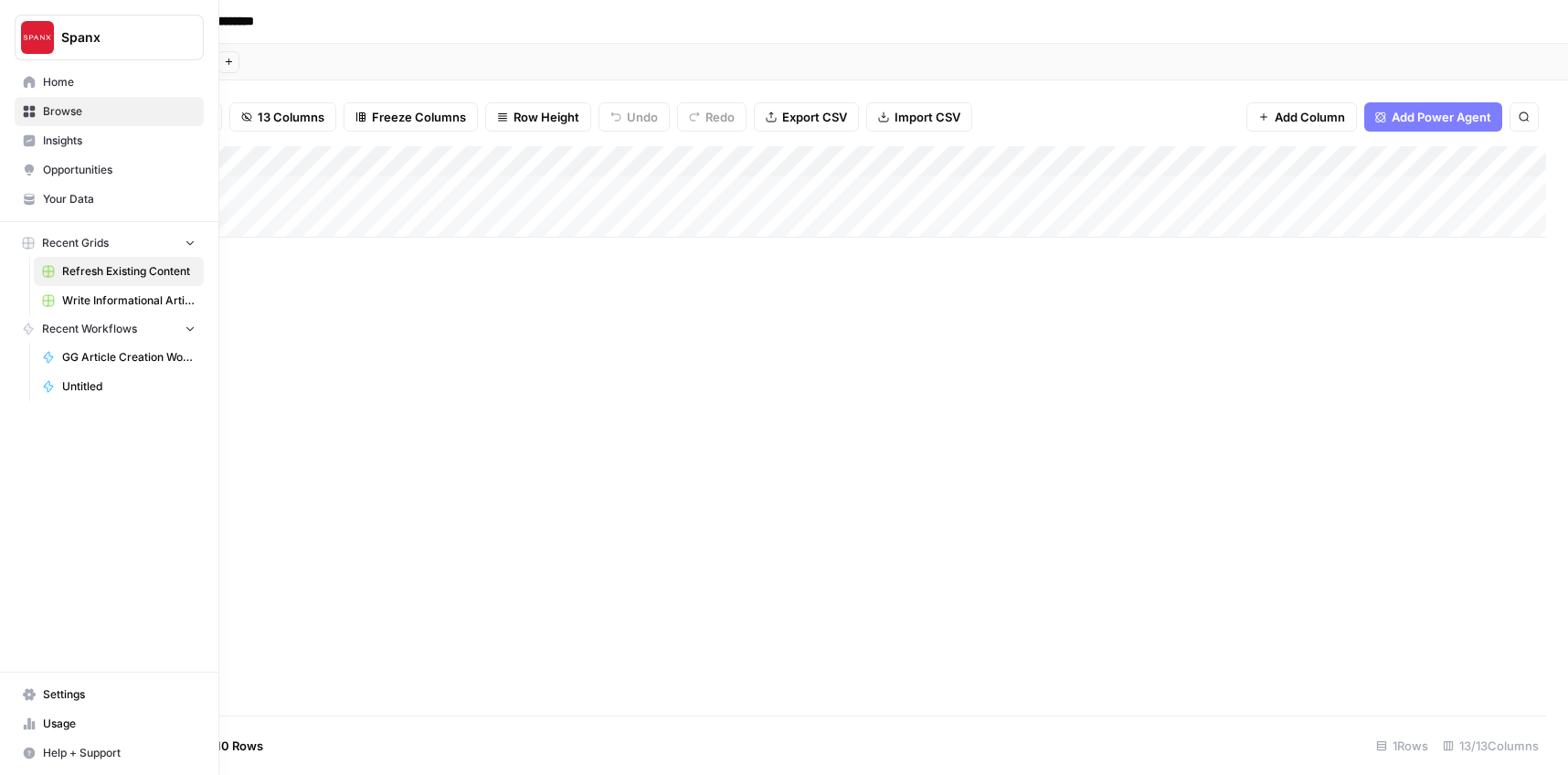
click at [101, 297] on span "Write Informational Article" at bounding box center [129, 301] width 133 height 17
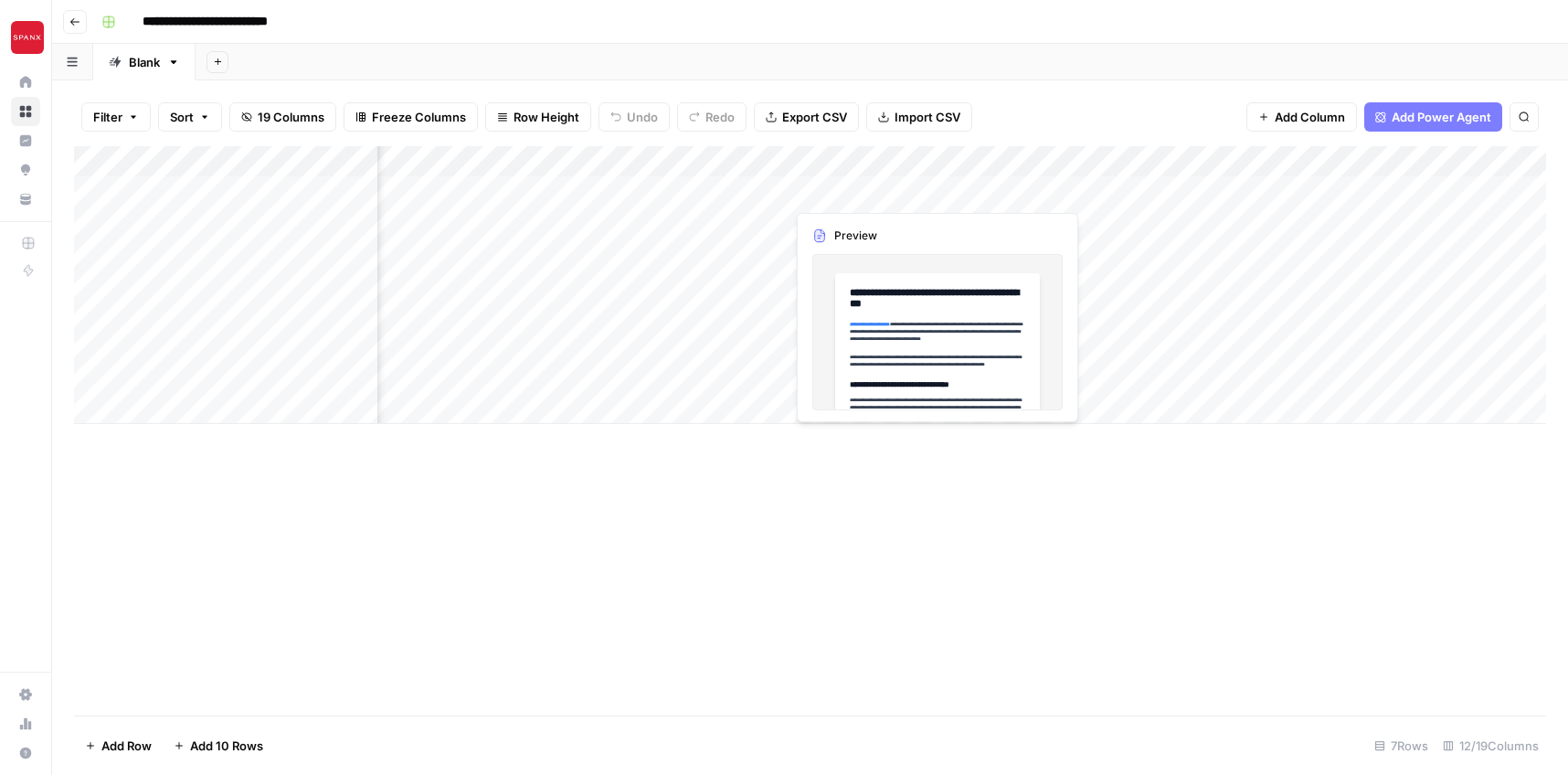
scroll to position [0, 991]
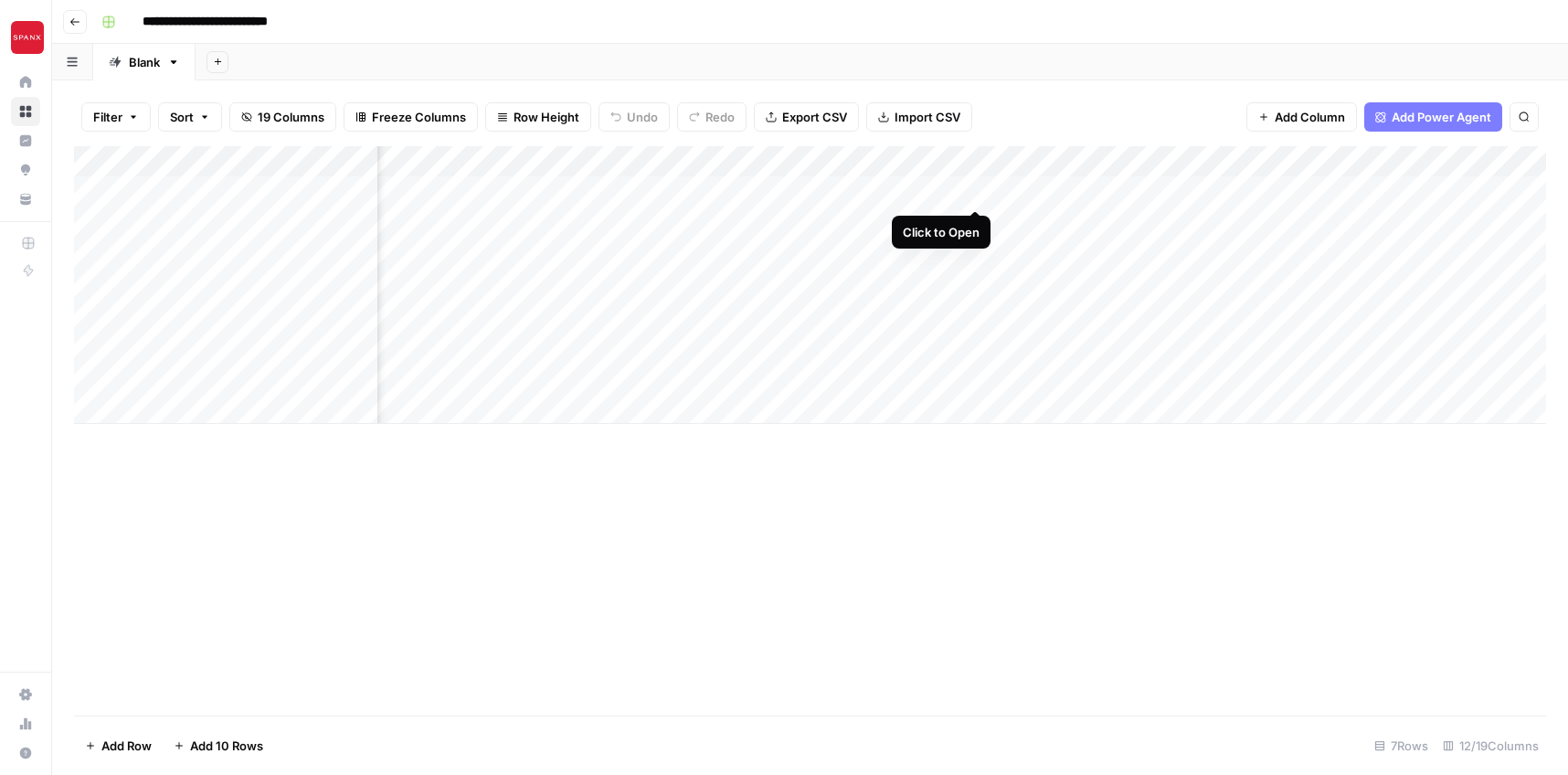
click at [975, 197] on div "Add Column" at bounding box center [811, 285] width 1472 height 278
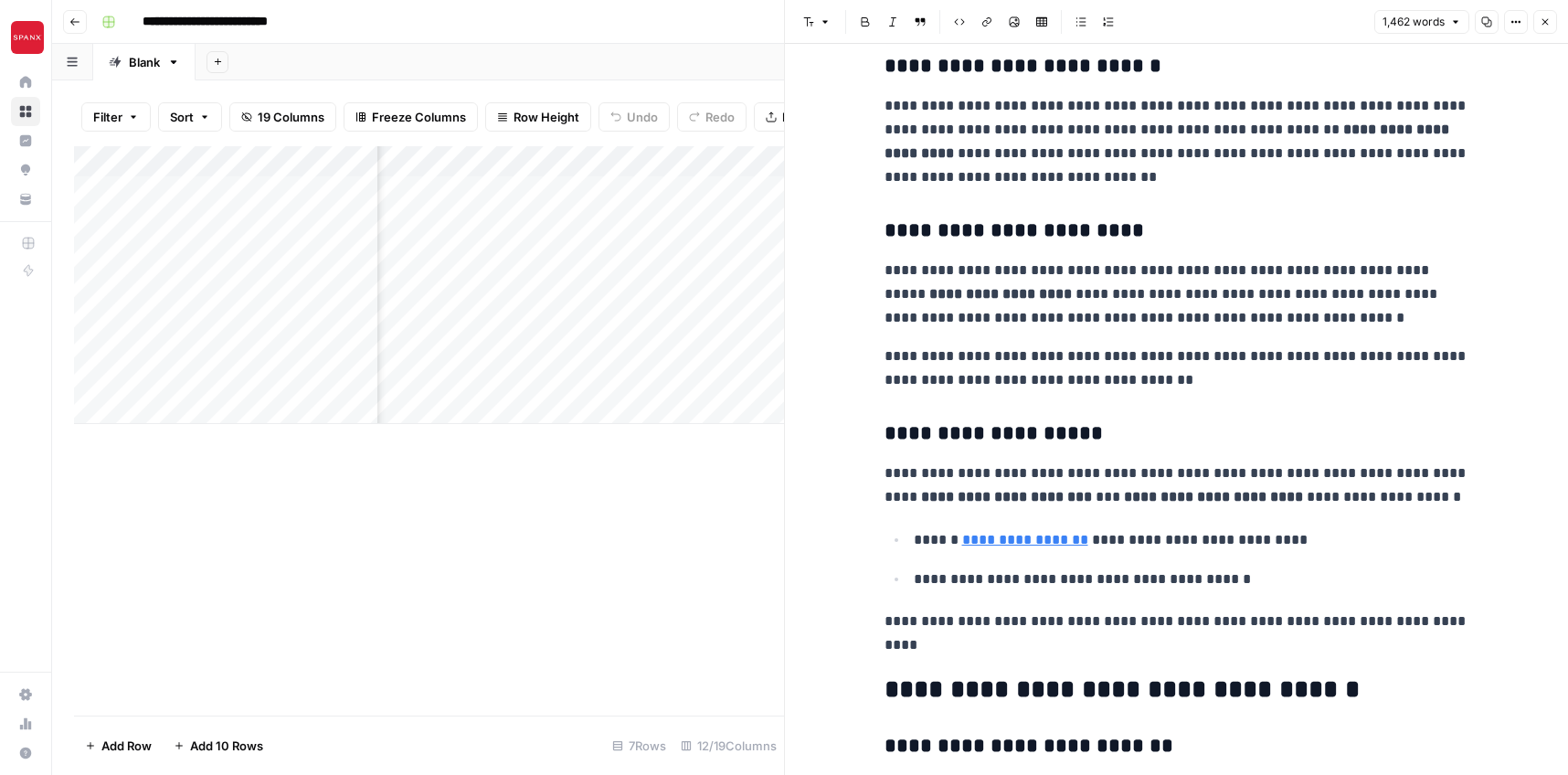
scroll to position [2029, 0]
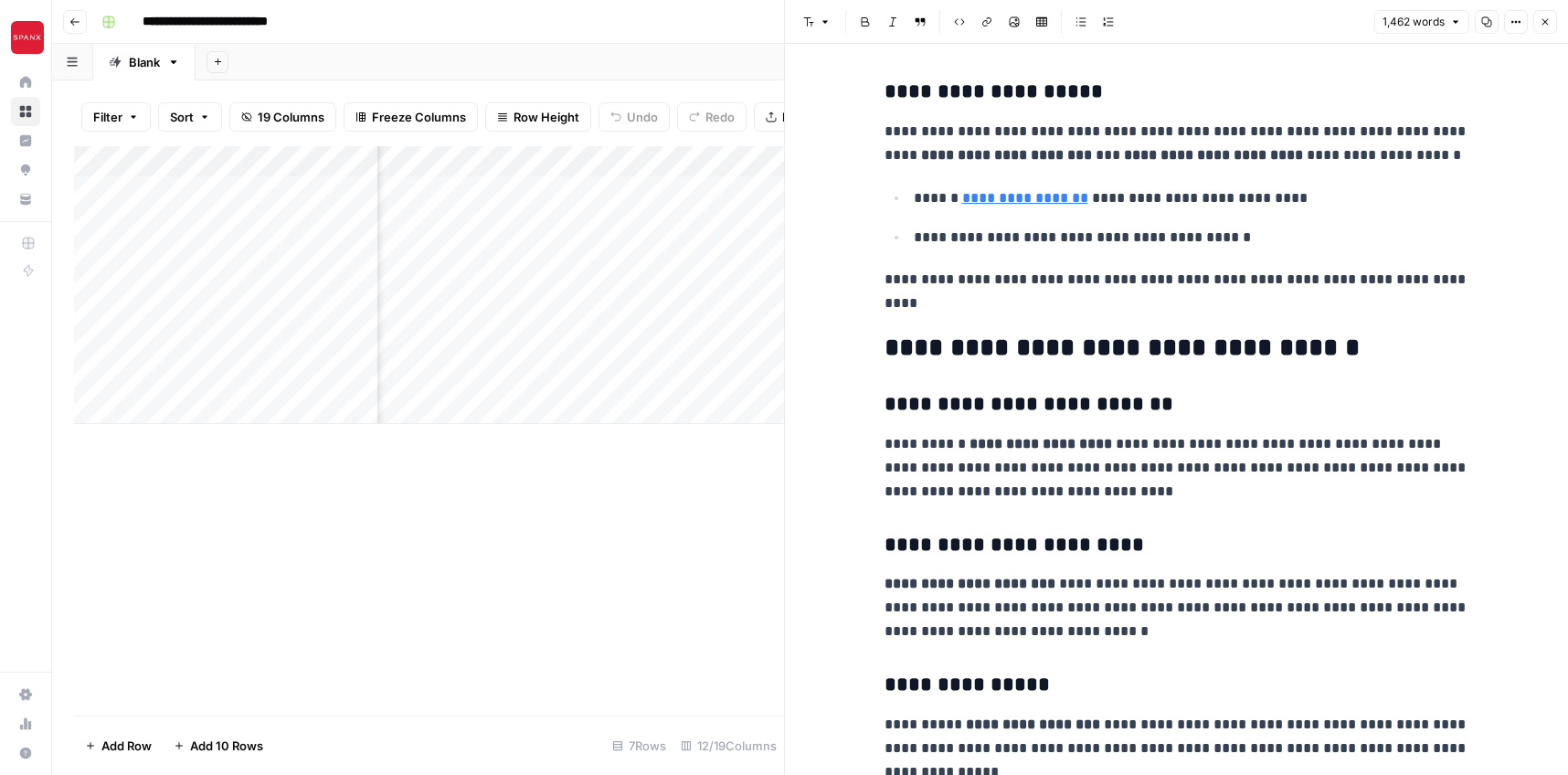
click at [603, 619] on div "Add Column" at bounding box center [429, 431] width 710 height 570
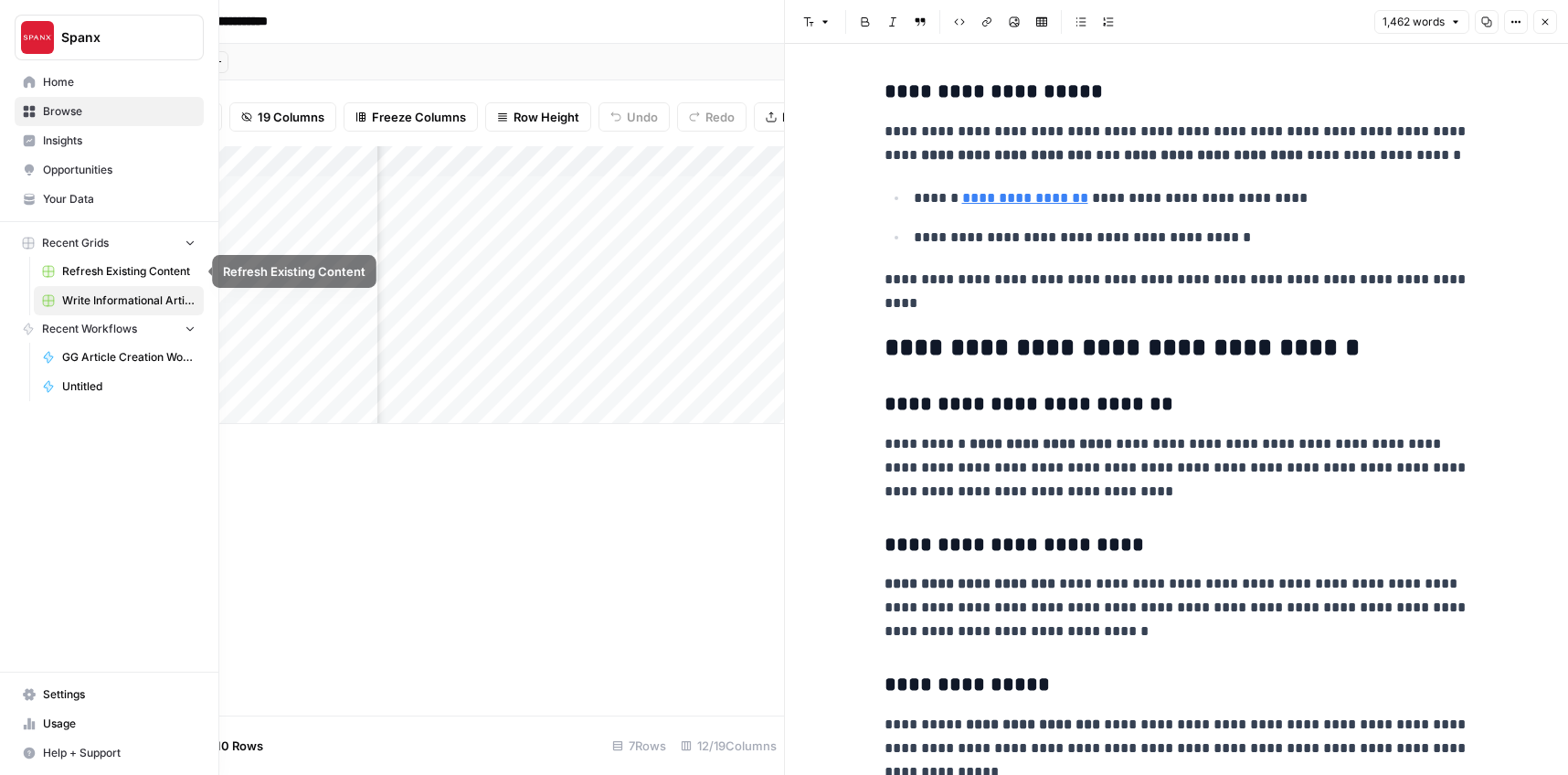
click at [83, 279] on link "Refresh Existing Content" at bounding box center [119, 271] width 170 height 29
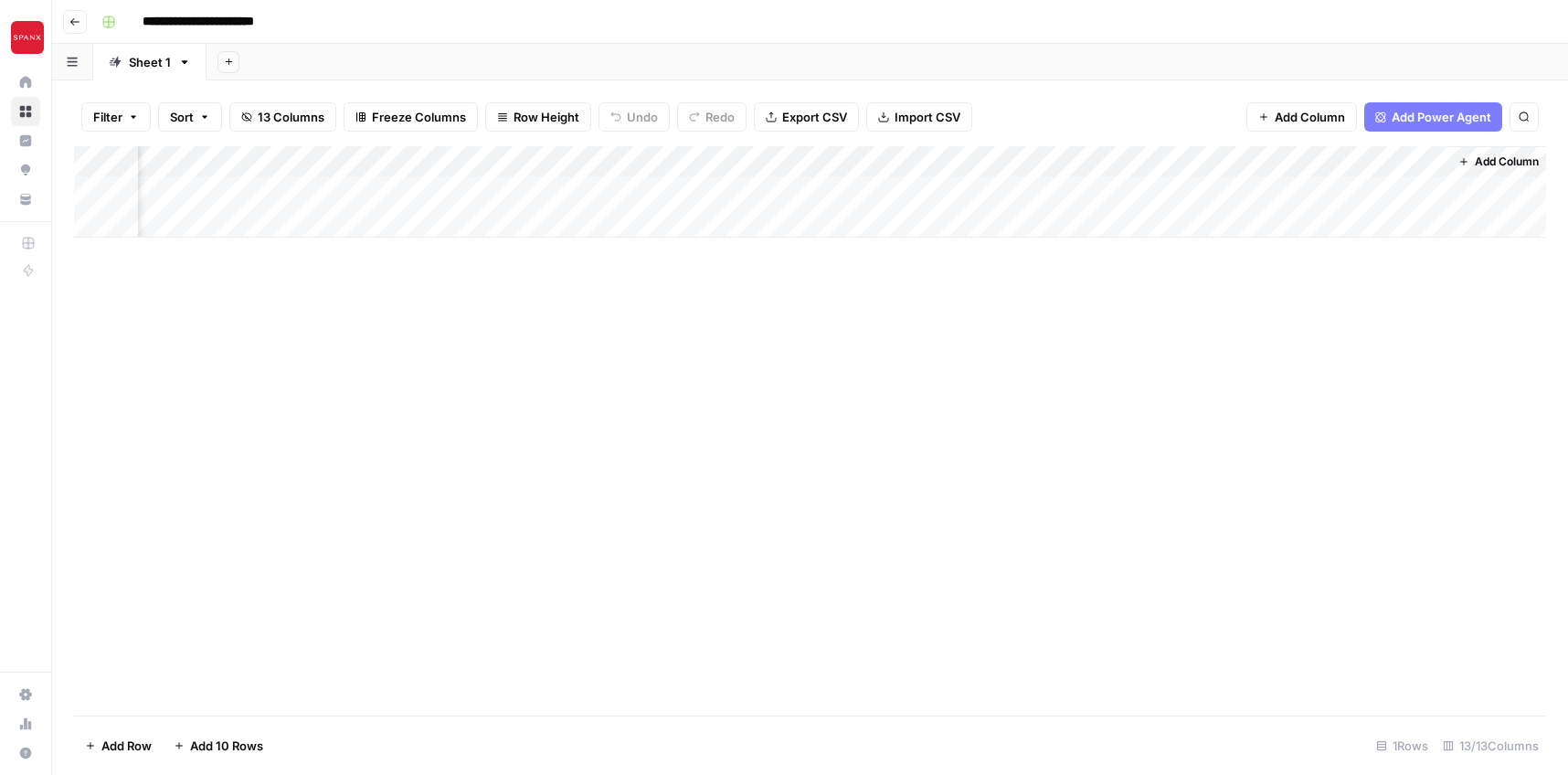
scroll to position [0, 1963]
click at [1403, 192] on div "Add Column" at bounding box center [811, 191] width 1472 height 91
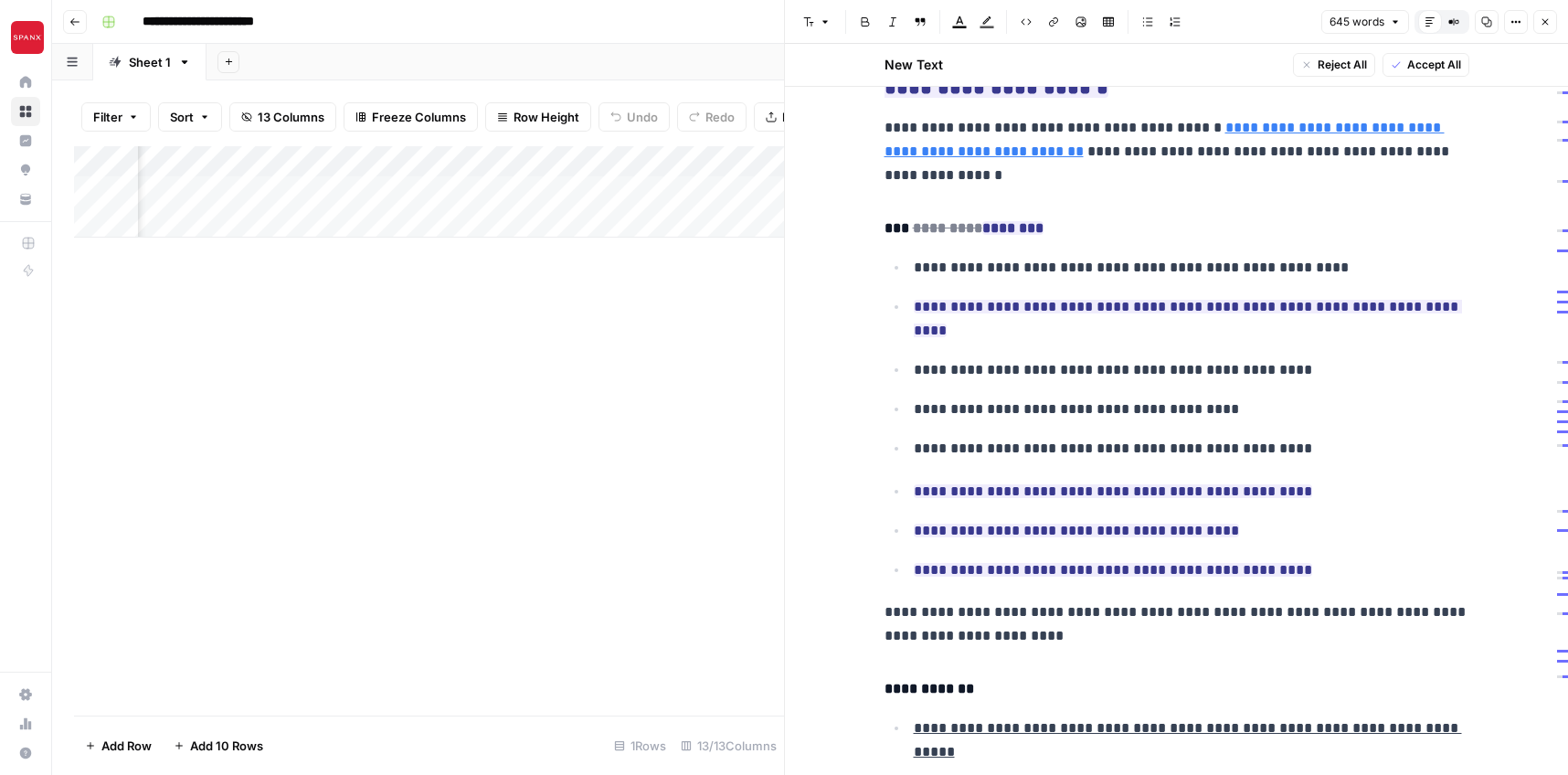
scroll to position [610, 0]
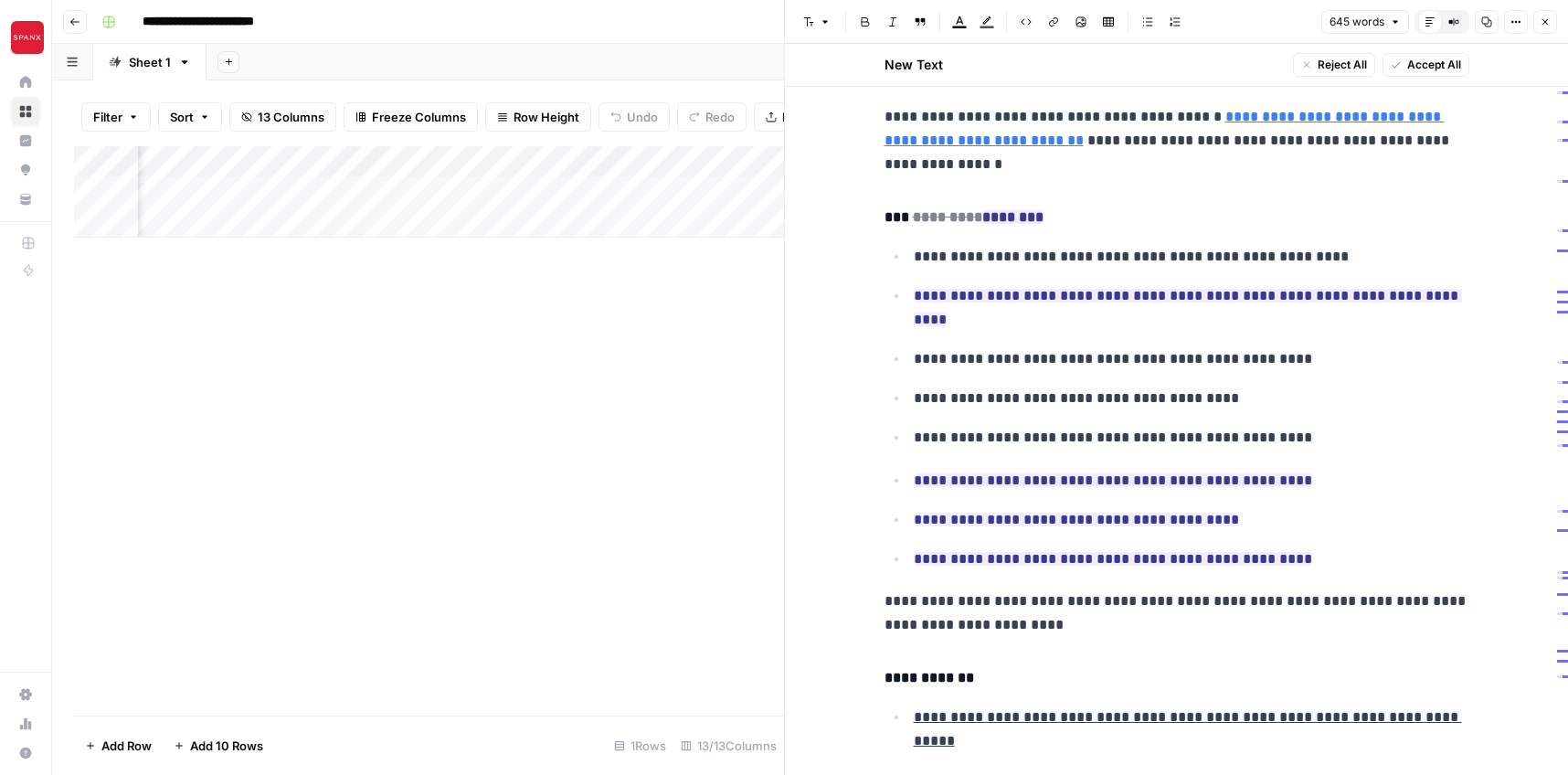
click at [1438, 63] on span "Accept All" at bounding box center [1434, 65] width 54 height 17
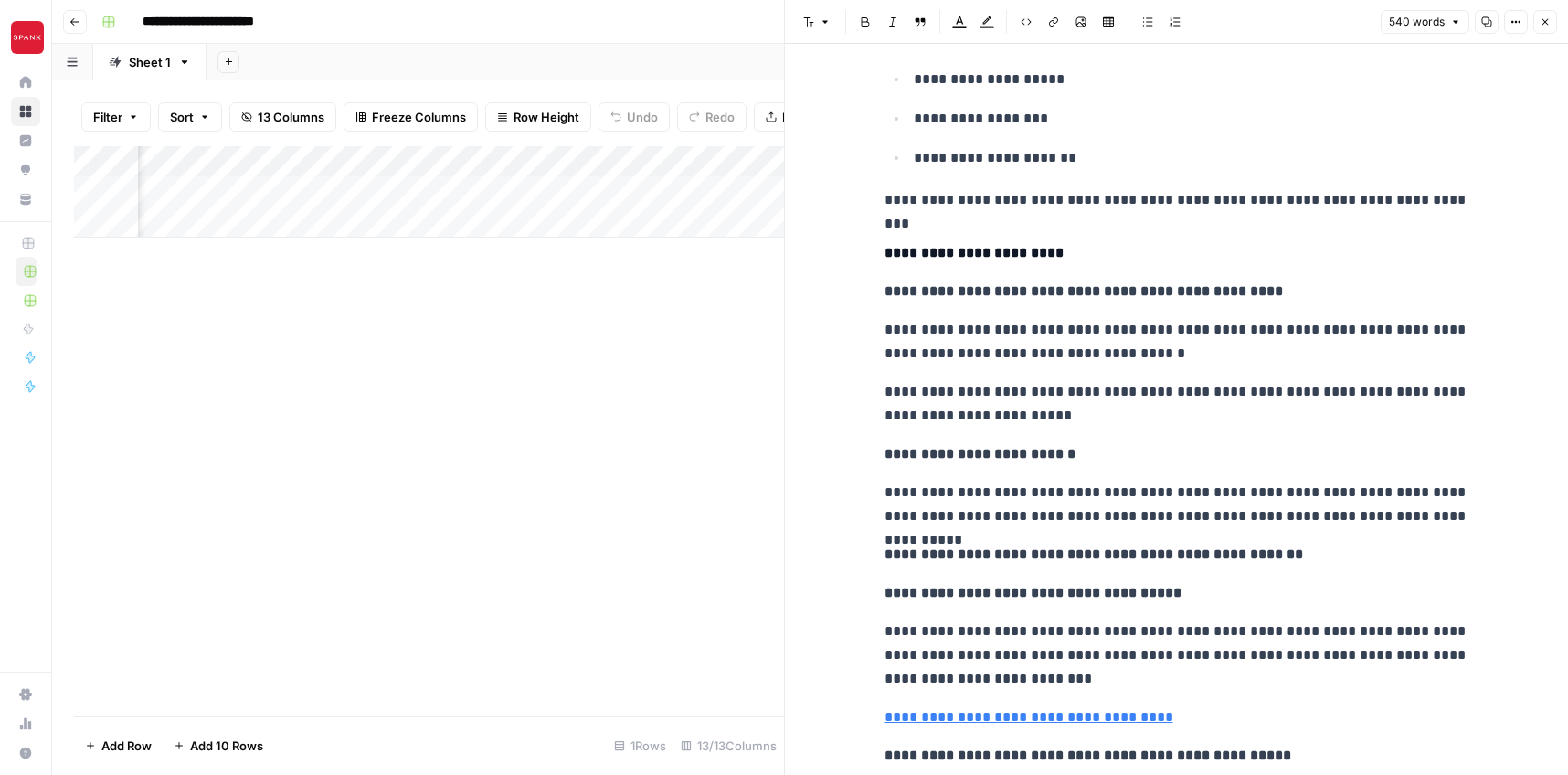
scroll to position [1624, 0]
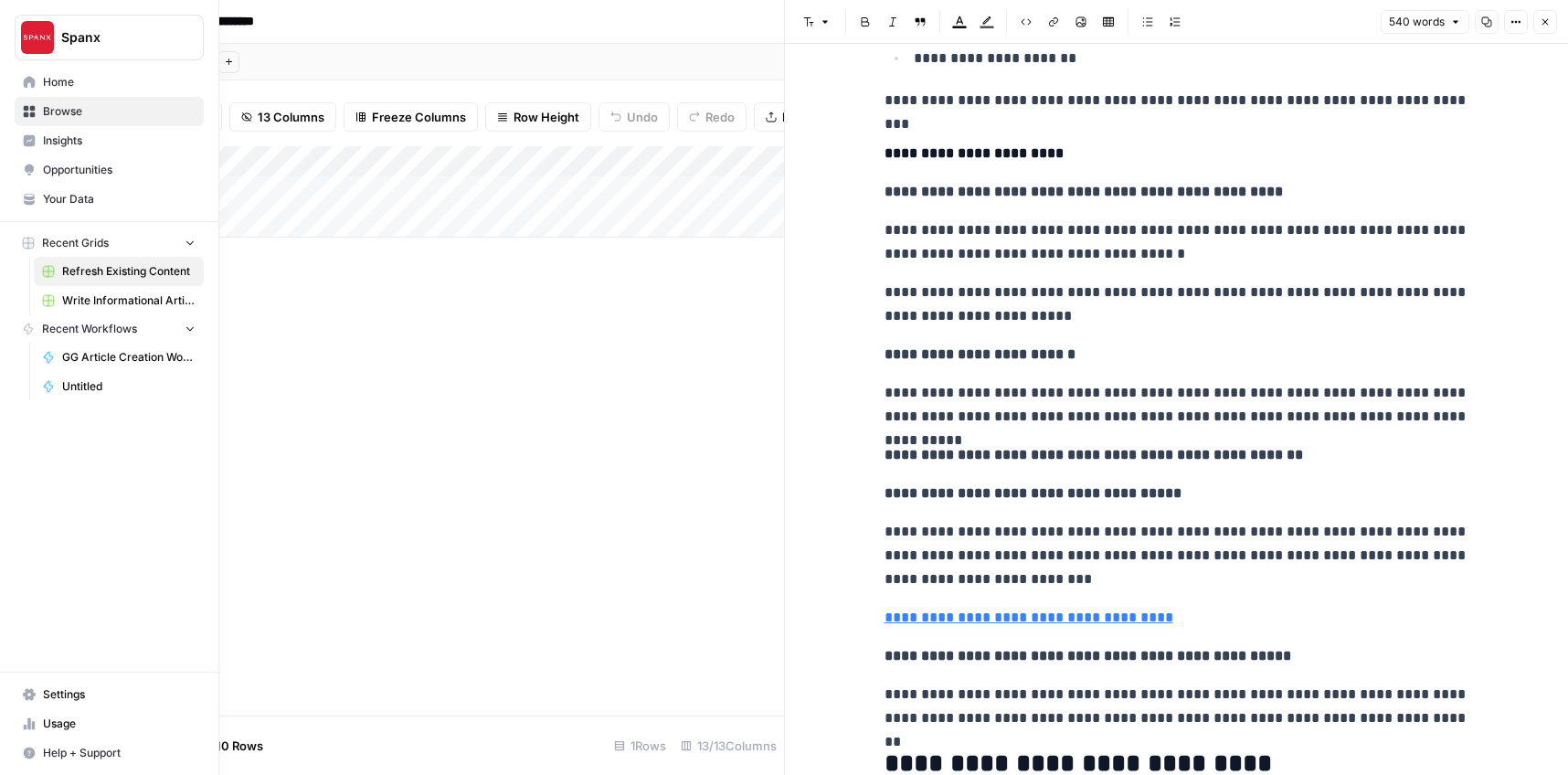
click at [24, 210] on link "Your Data" at bounding box center [109, 199] width 189 height 29
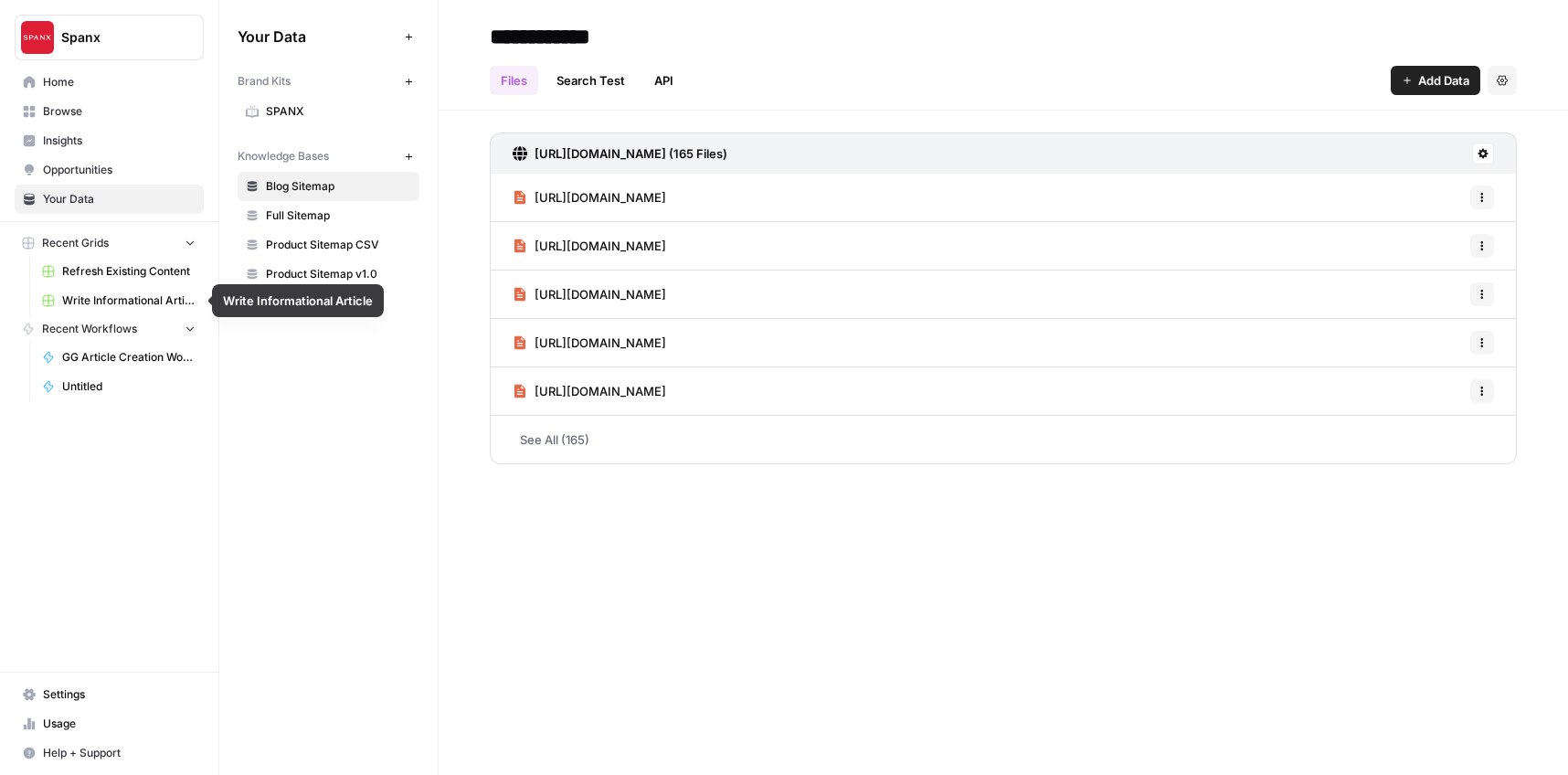
click at [76, 279] on link "Refresh Existing Content" at bounding box center [119, 271] width 170 height 29
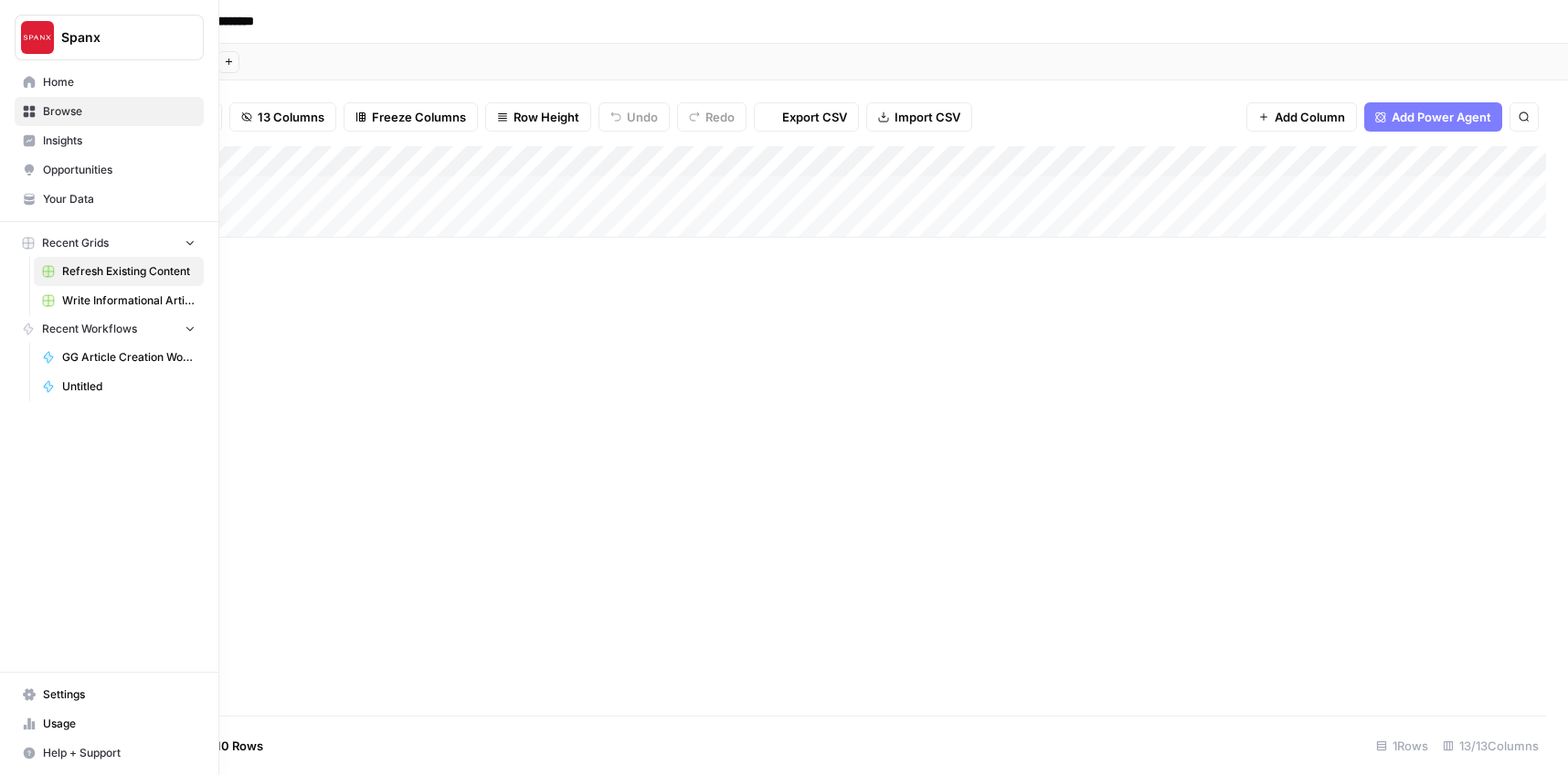
click at [35, 245] on div "Recent Grids" at bounding box center [65, 244] width 86 height 17
click at [61, 245] on span "Recent Grids" at bounding box center [75, 244] width 67 height 17
click at [75, 295] on span "Write Informational Article" at bounding box center [129, 301] width 133 height 17
click at [101, 273] on span "Refresh Existing Content" at bounding box center [129, 271] width 133 height 17
click at [79, 300] on span "Write Informational Article" at bounding box center [129, 301] width 133 height 17
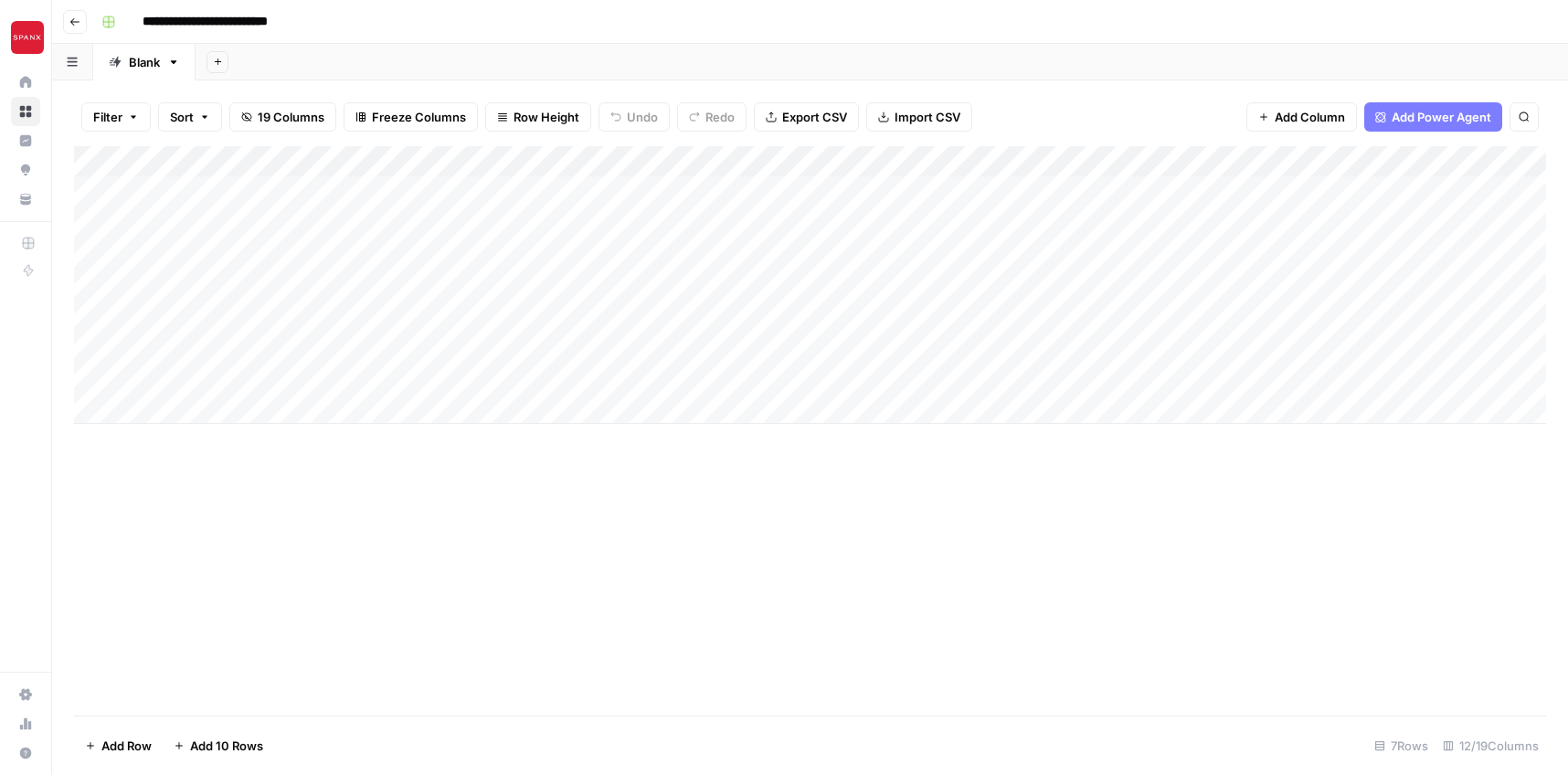
click at [565, 510] on div "Add Column" at bounding box center [811, 431] width 1472 height 570
